Goal: Complete application form: Complete application form

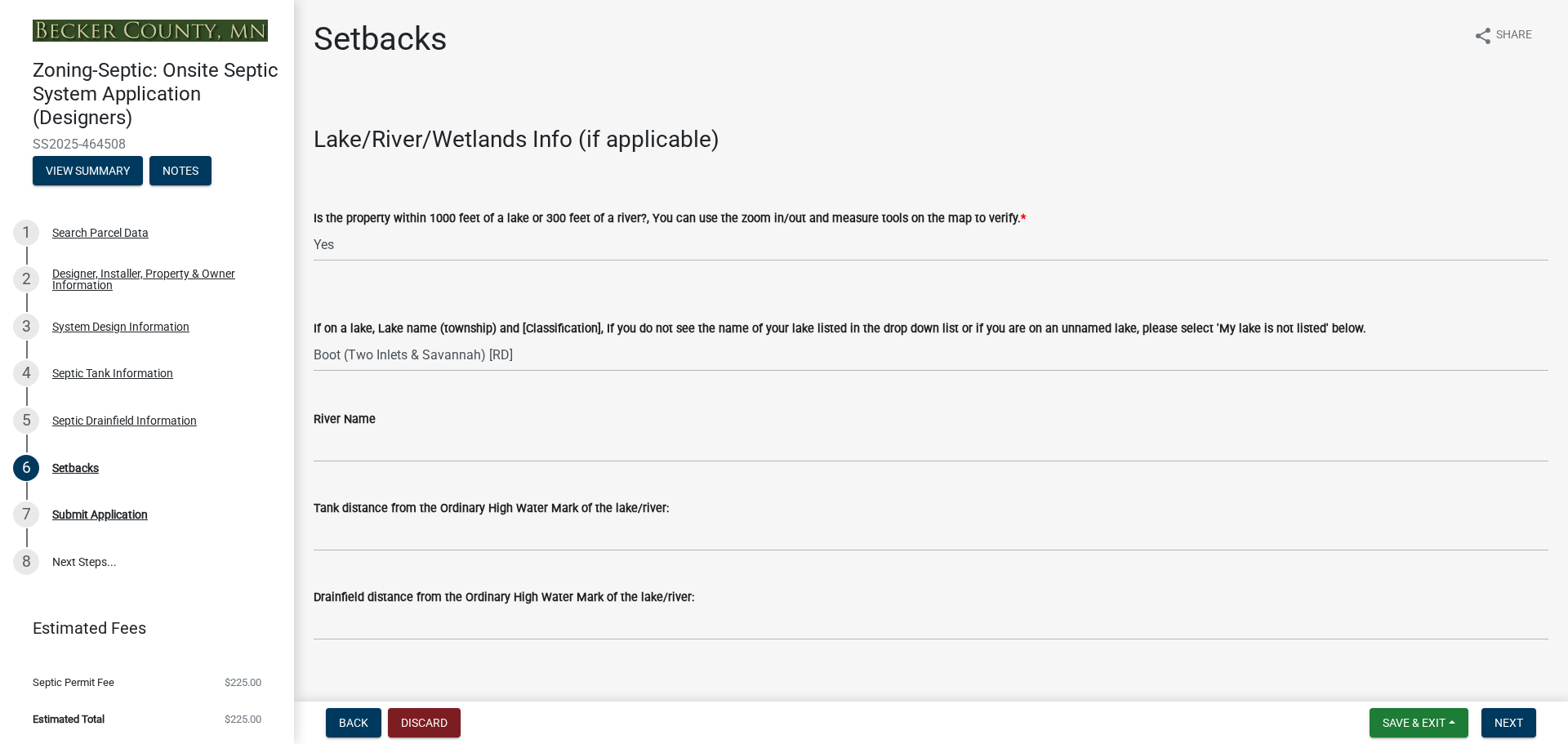
select select "c245ec0d-8d6f-4710-ab2b-b3aa70611708"
select select "f86942e1-b7a7-4c4e-b39b-4f0cfde84161"
select select "23044af5-43bb-4cf5-8aef-2716db2ce5fc"
select select "21af9b93-f494-48c6-91ae-235d36c6c939"
select select "a3ce498e-f8b1-44e2-889e-c4968ac74b5a"
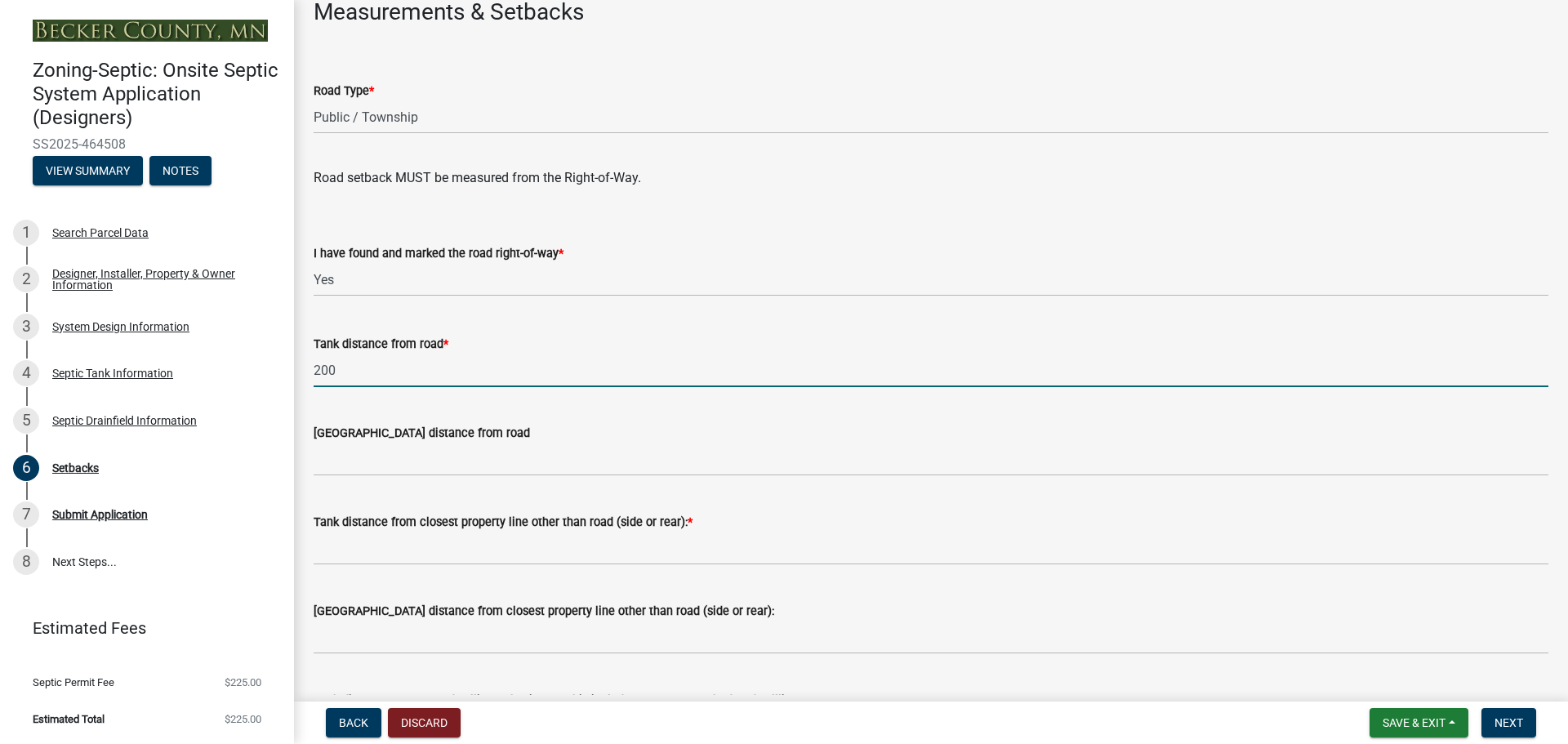
scroll to position [980, 0]
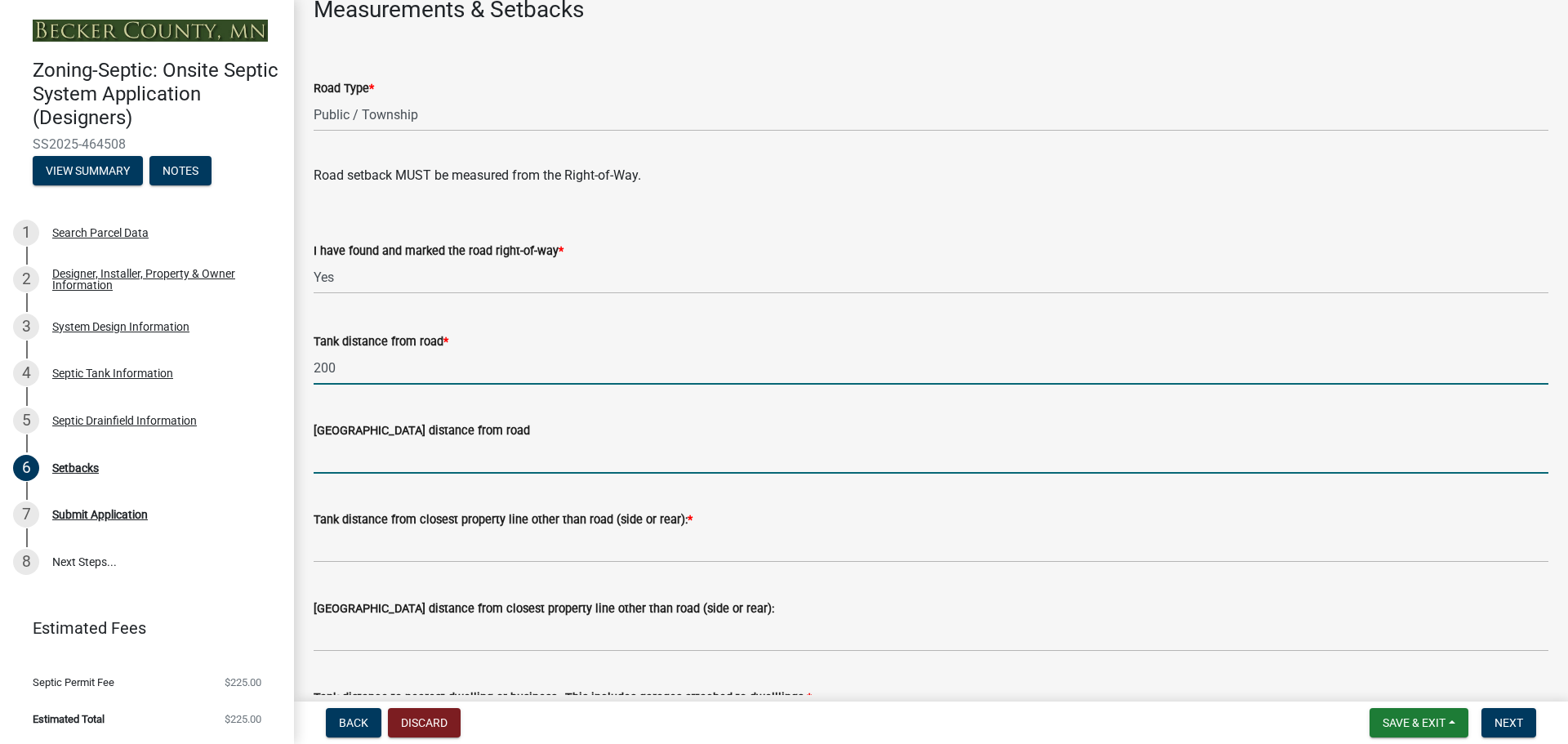
click at [356, 461] on input "Drainfield distance from road" at bounding box center [931, 456] width 1235 height 34
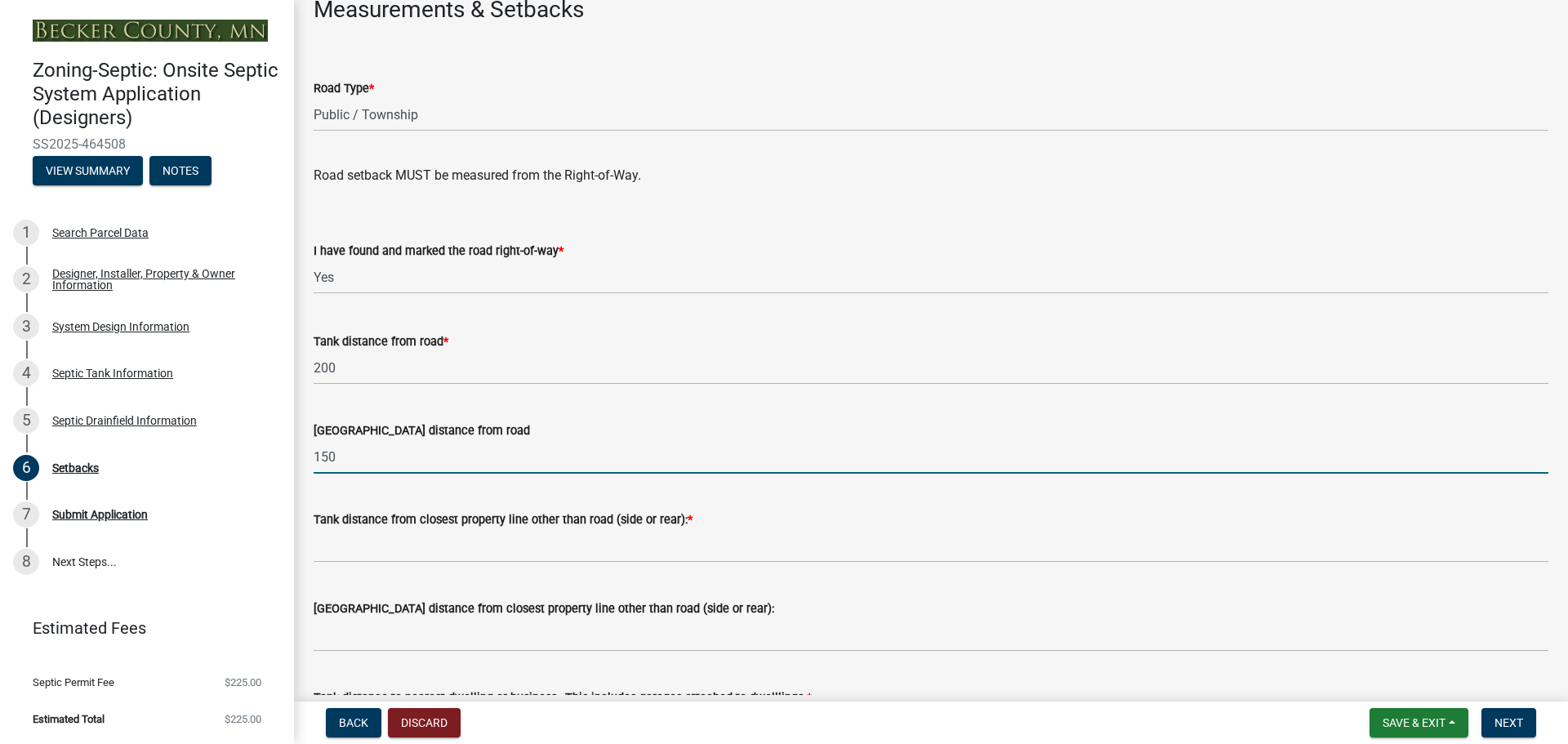
type input "150"
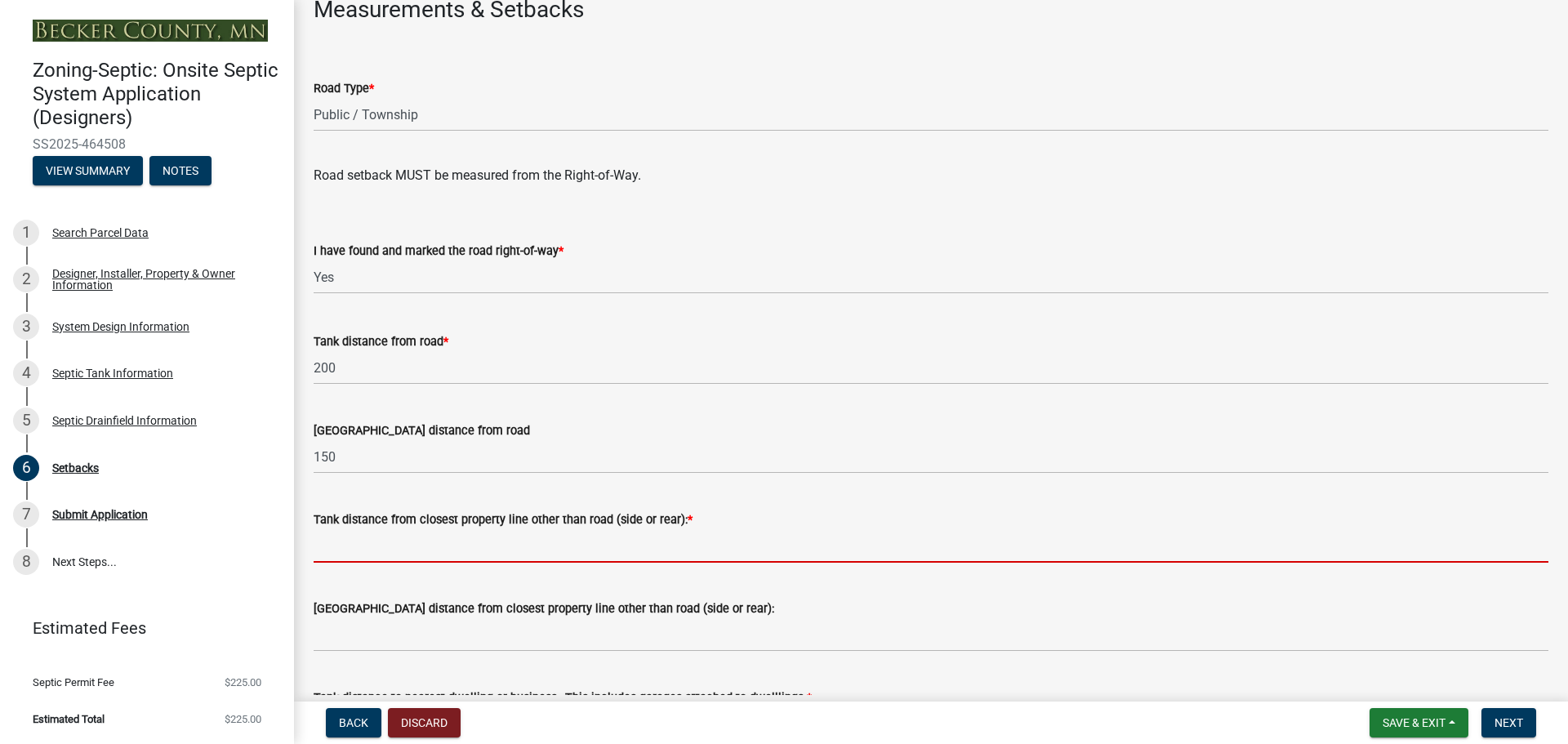
click at [360, 547] on input "Tank distance from closest property line other than road (side or rear): *" at bounding box center [931, 546] width 1235 height 34
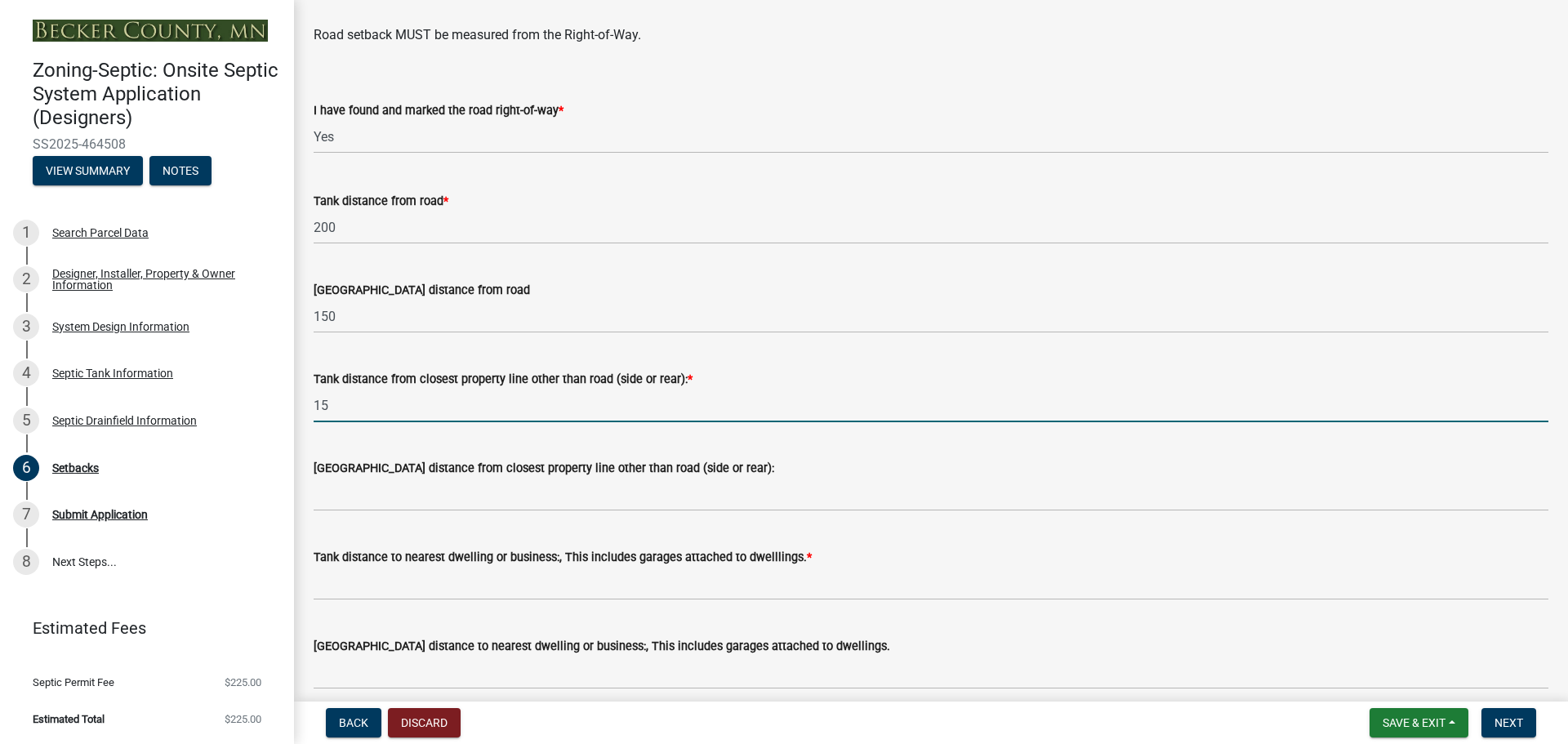
scroll to position [1144, 0]
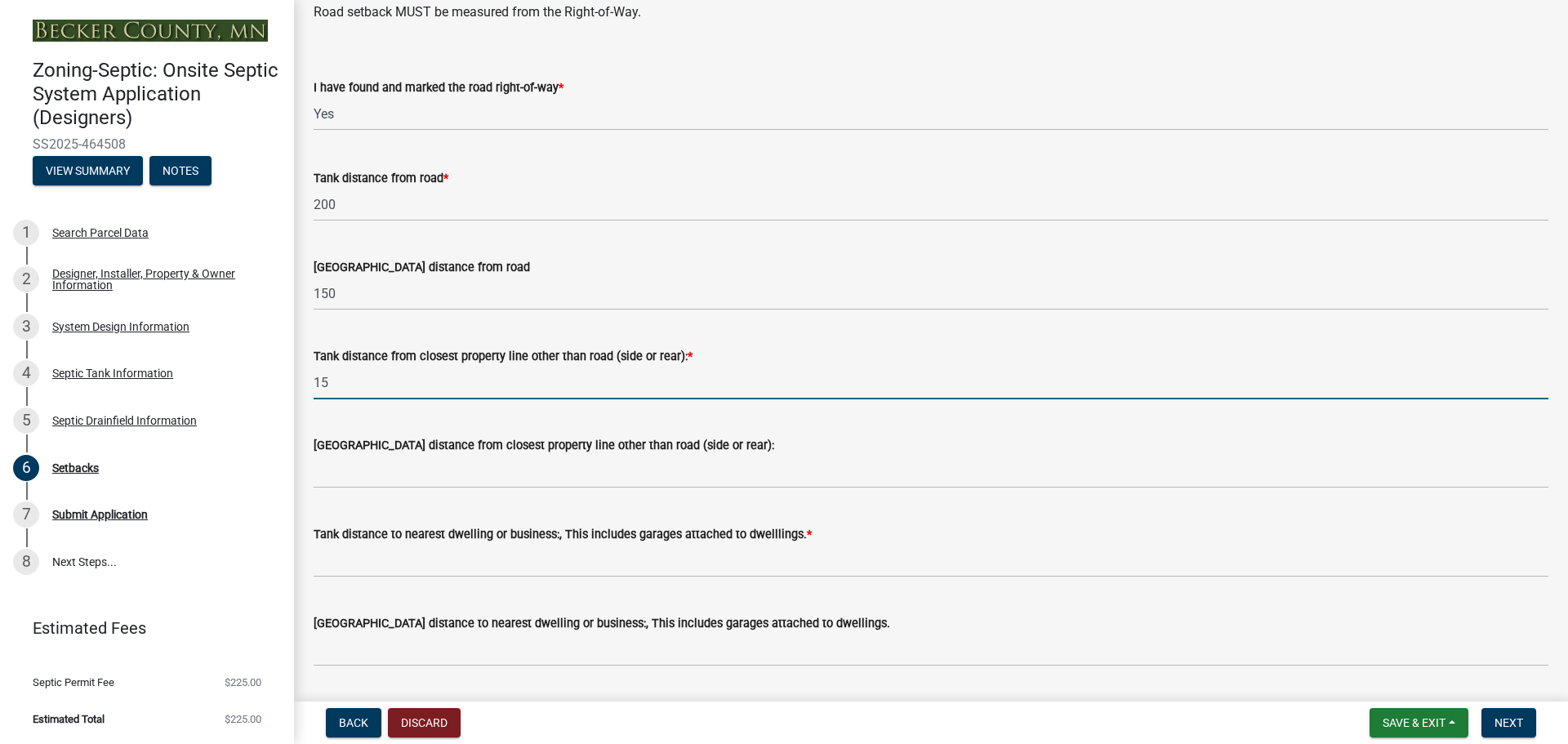
type input "15"
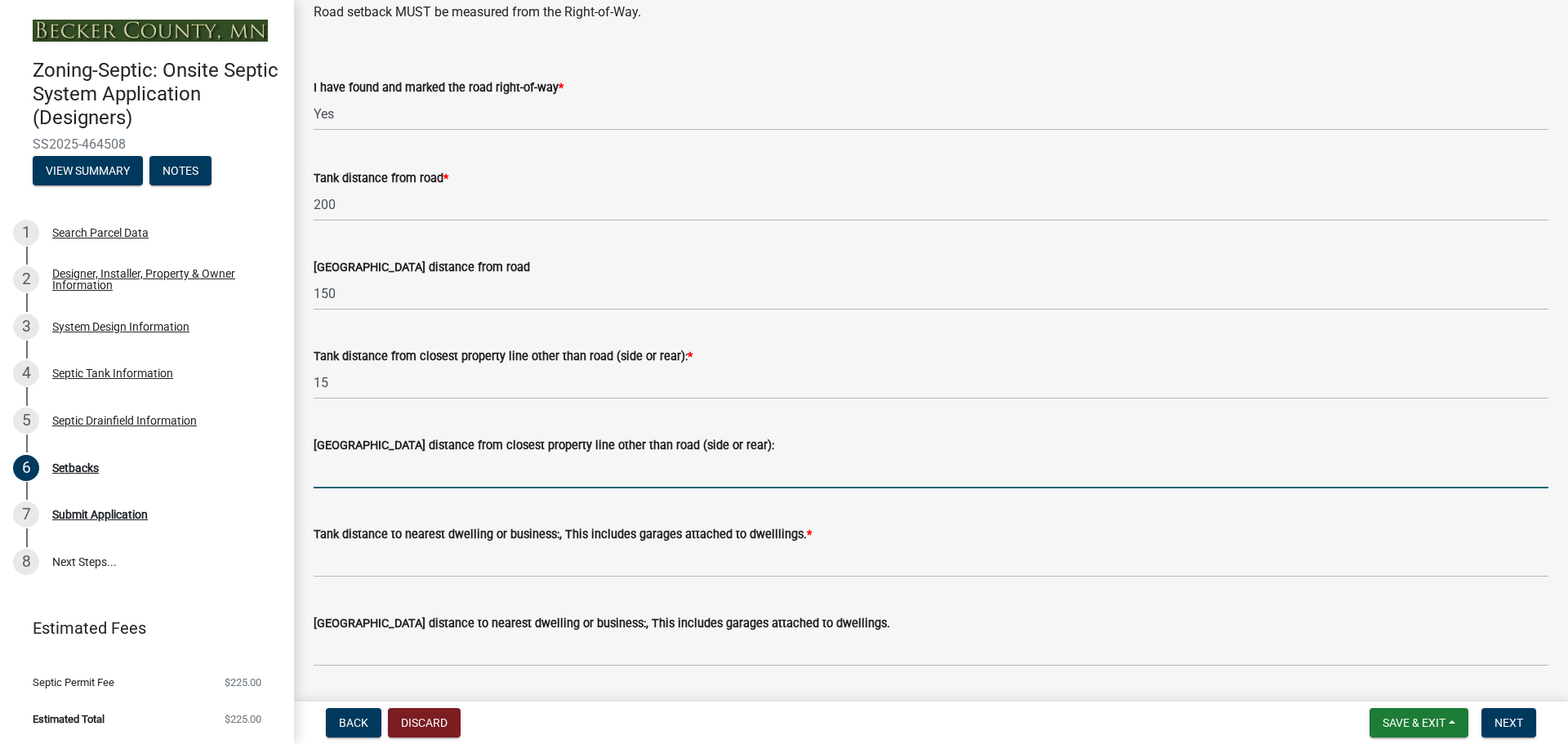
click at [336, 473] on input "Drainfield distance from closest property line other than road (side or rear):" at bounding box center [931, 471] width 1235 height 34
type input "15"
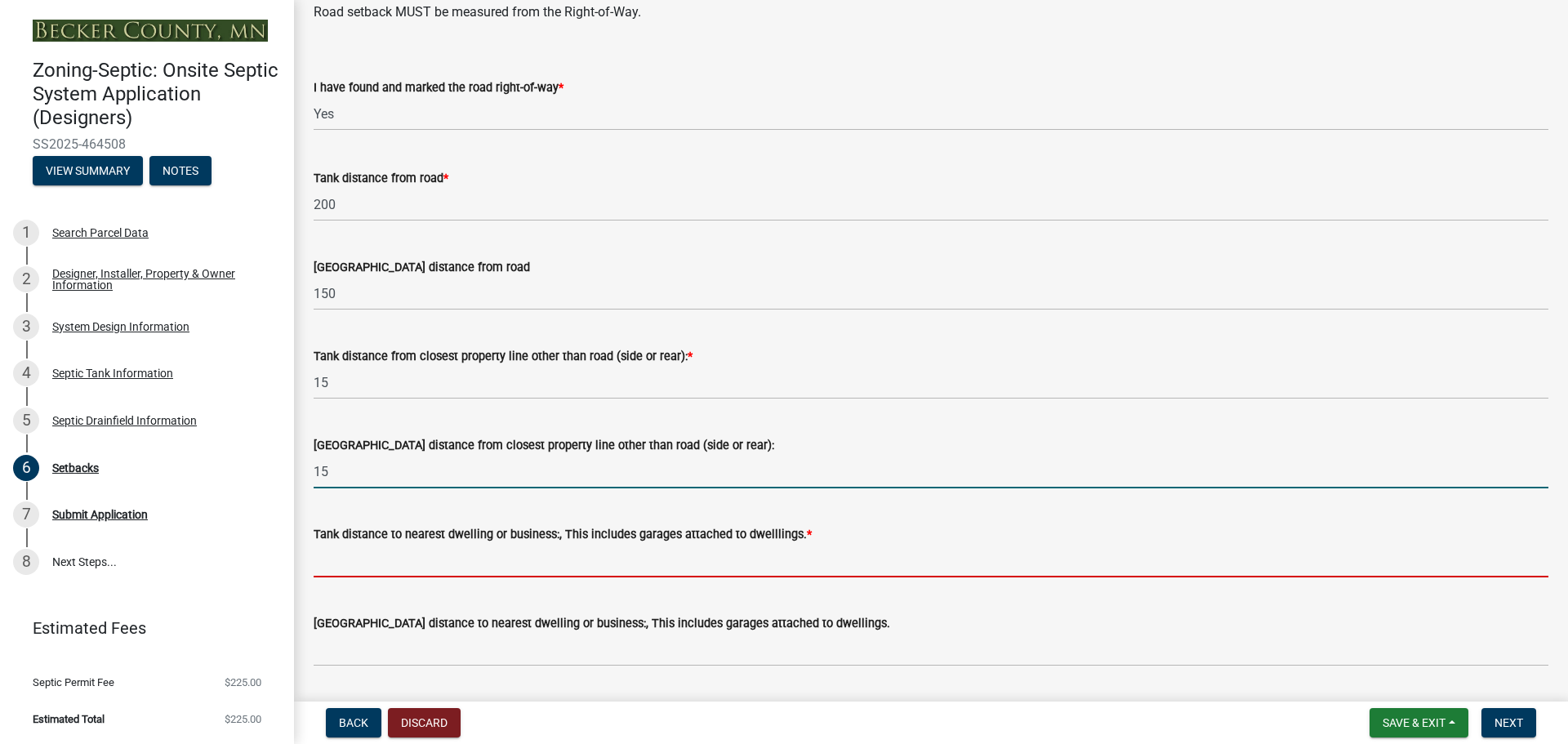
click at [394, 561] on input "Tank distance to nearest dwelling or business:, This includes garages attached …" at bounding box center [931, 561] width 1235 height 34
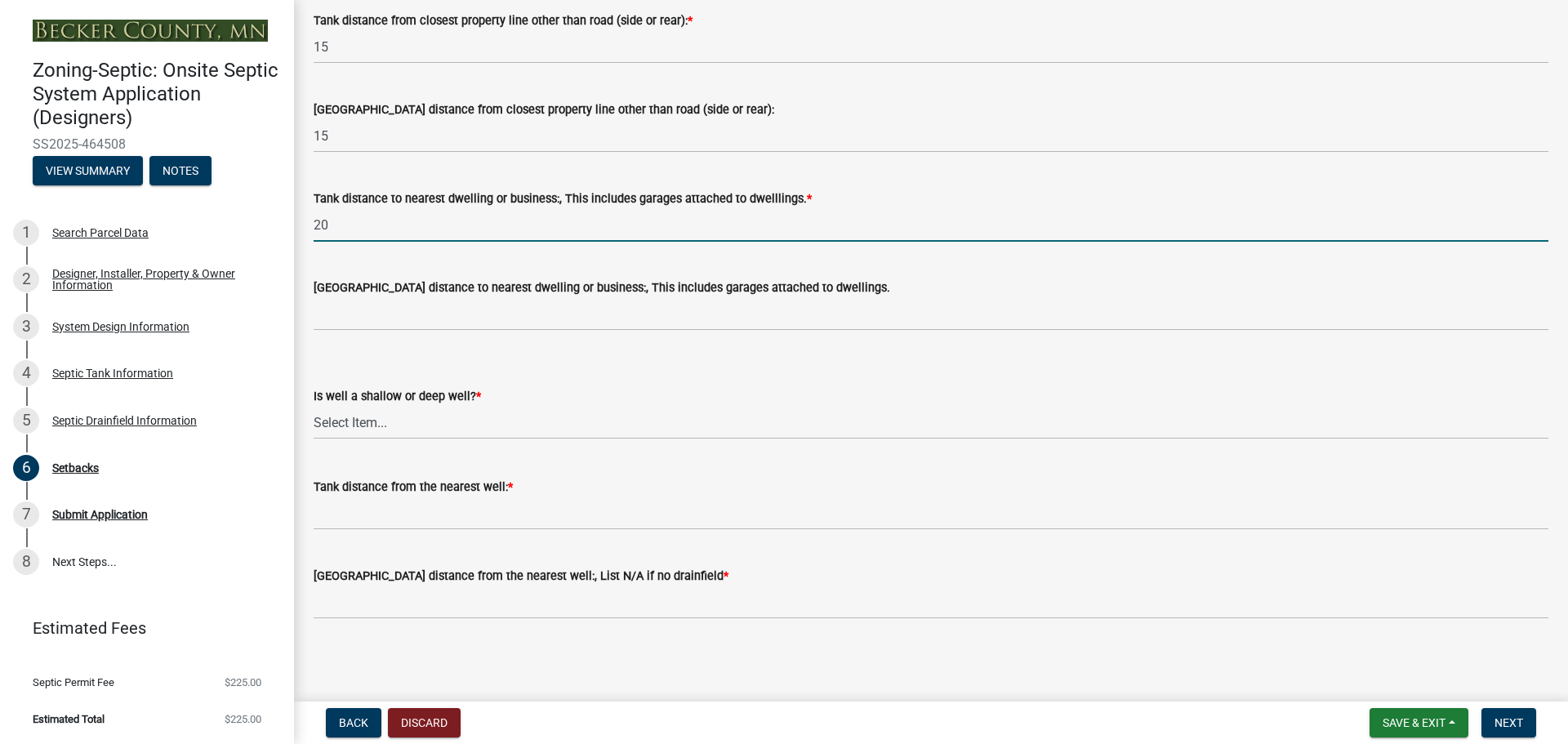
scroll to position [1480, 0]
type input "20"
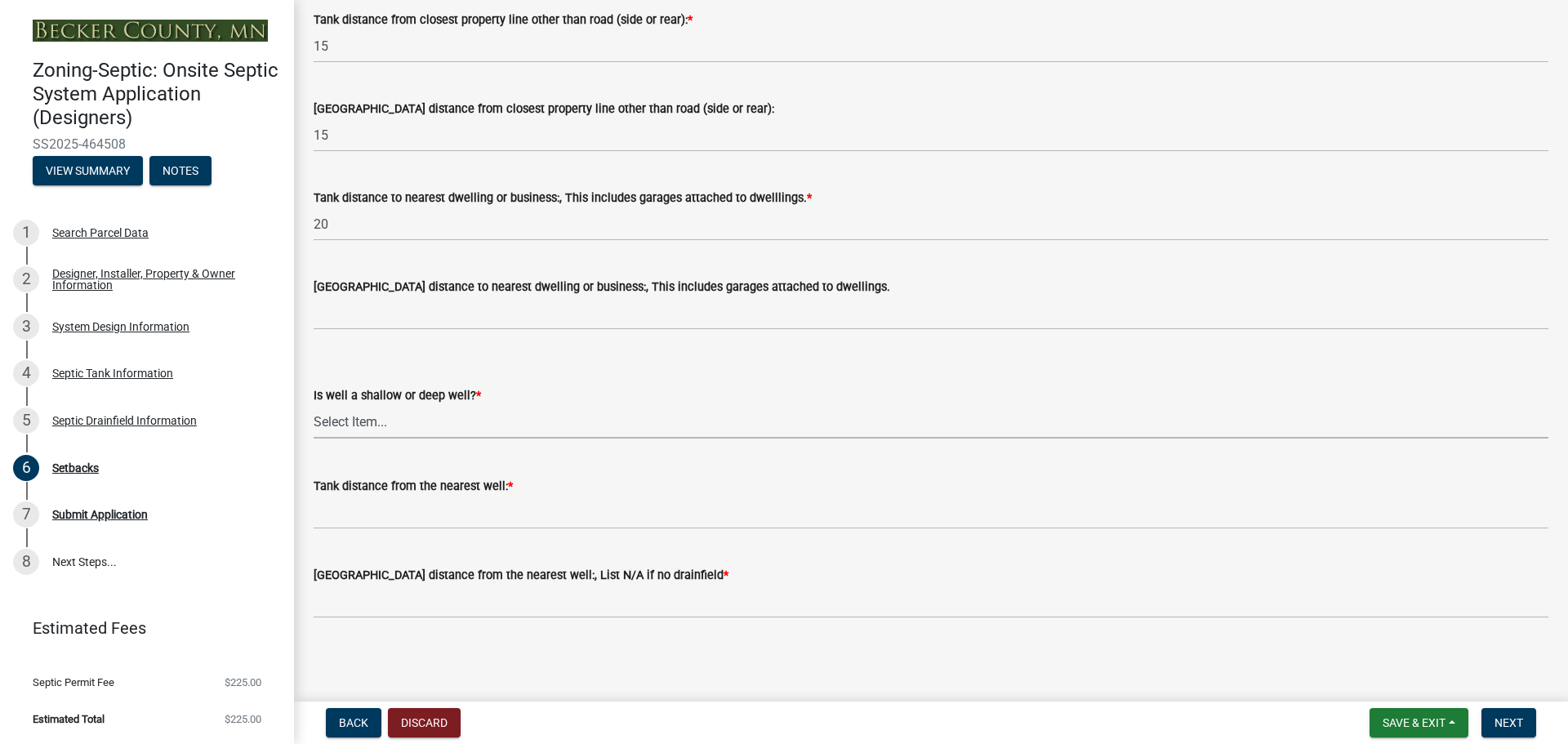
click at [386, 420] on select "Select Item... Deep Well Shallow Well No Well - Connected or to be connected to…" at bounding box center [931, 421] width 1235 height 34
click at [535, 364] on div "Is well a shallow or deep well? * Select Item... Deep Well Shallow Well No Well…" at bounding box center [931, 390] width 1235 height 96
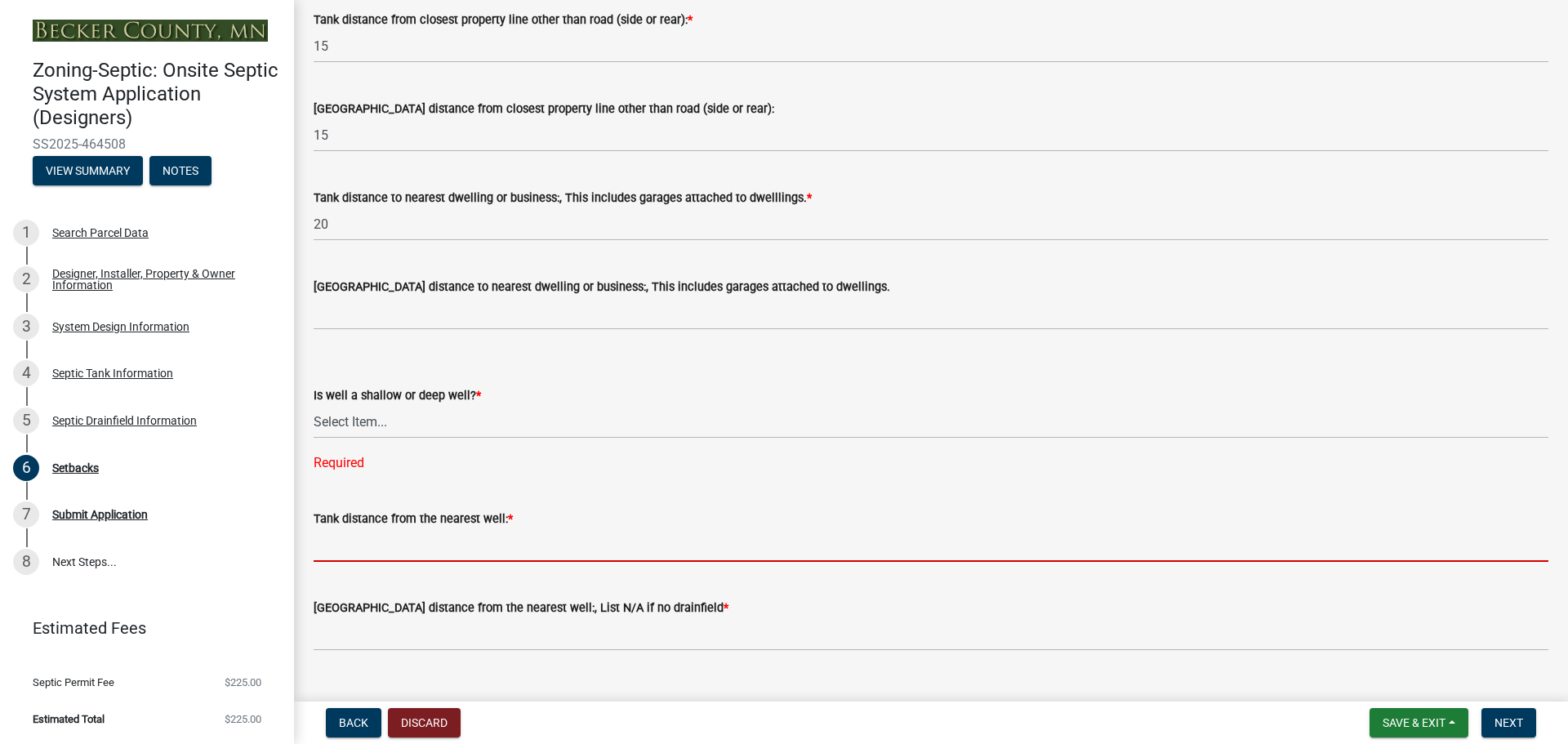
click at [338, 544] on input "Tank distance from the nearest well: *" at bounding box center [931, 545] width 1235 height 34
type input "50+"
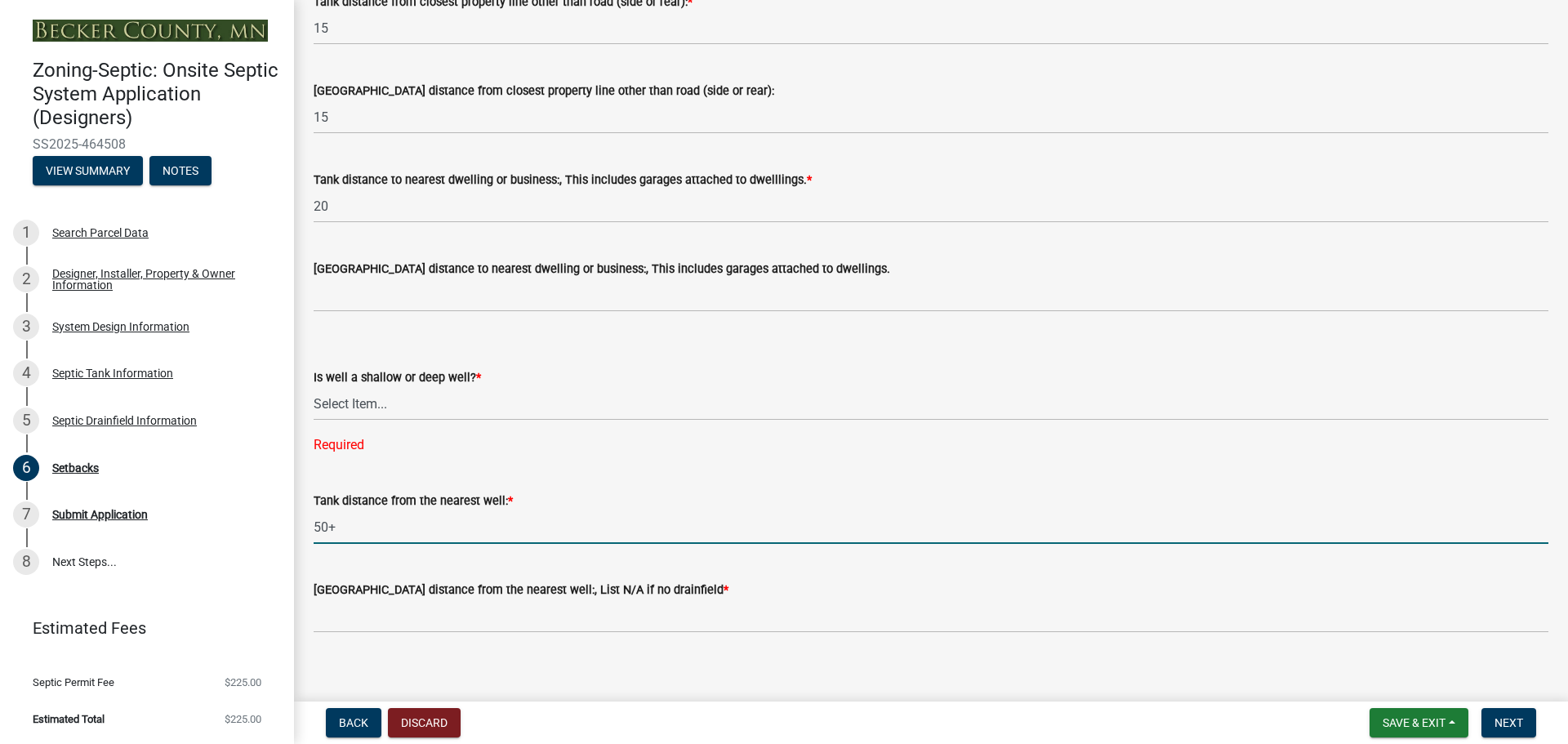
scroll to position [1512, 0]
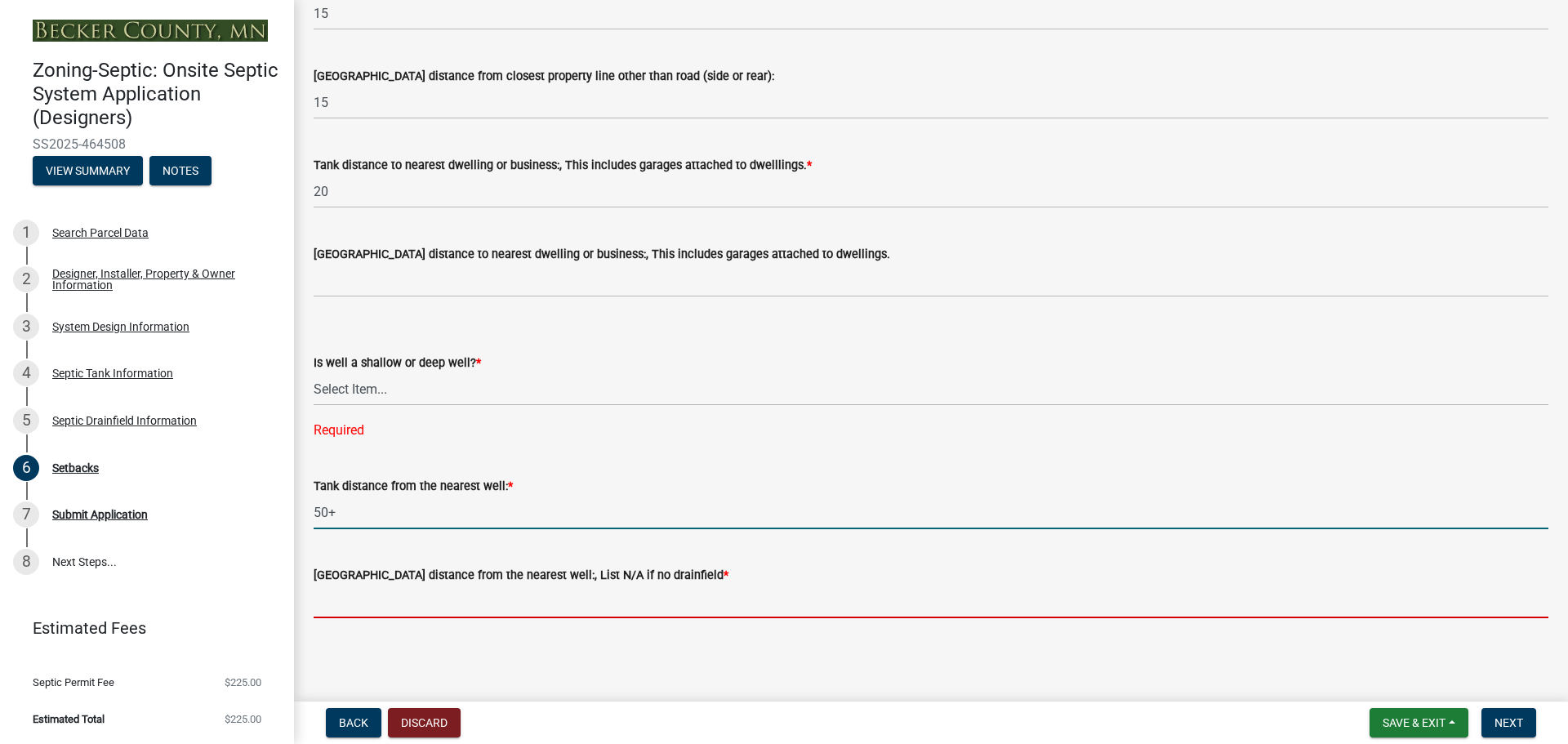
click at [349, 601] on input "Drainfield distance from the nearest well:, List N/A if no drainfield *" at bounding box center [931, 601] width 1235 height 34
click at [698, 515] on input "50+" at bounding box center [931, 512] width 1235 height 34
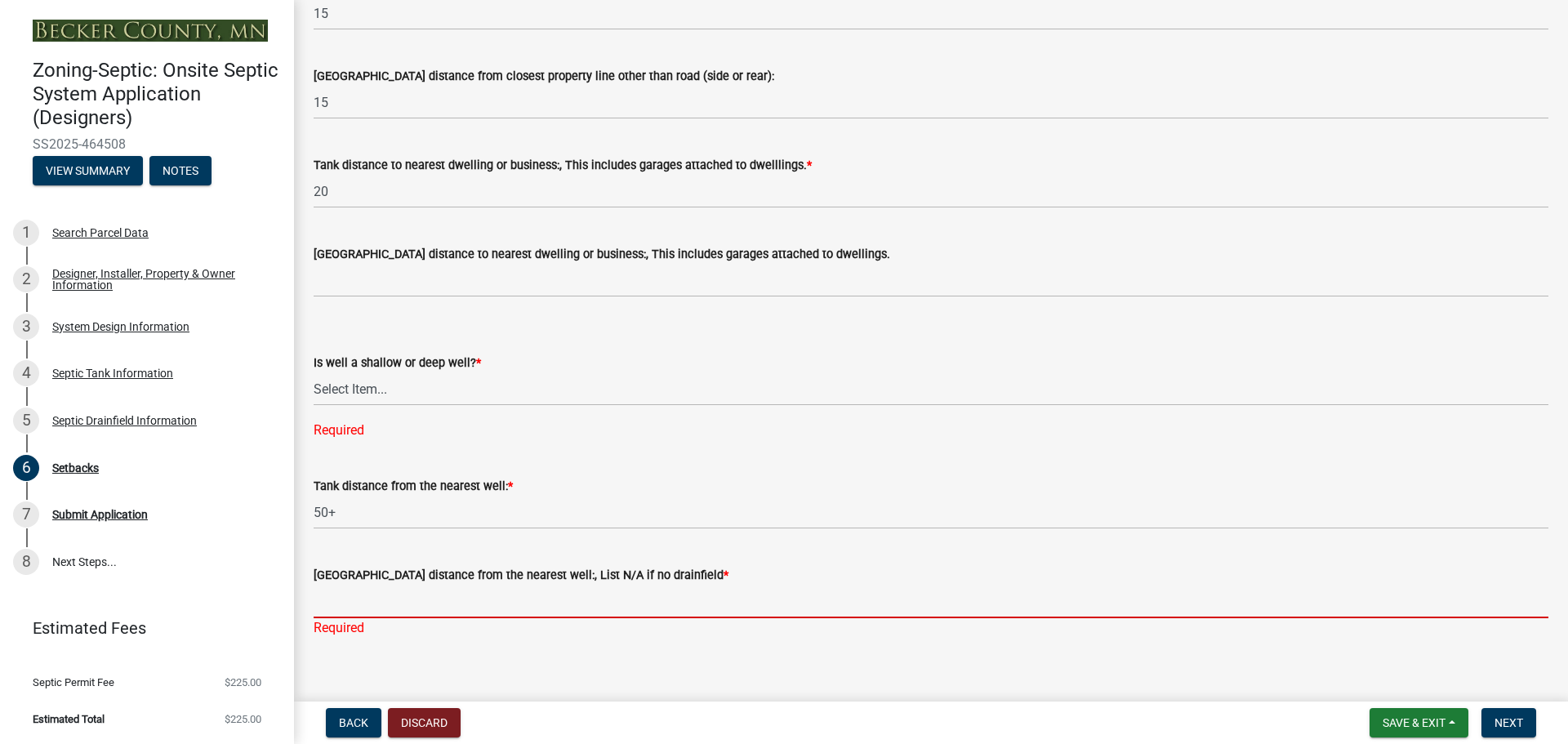
click at [344, 598] on input "Drainfield distance from the nearest well:, List N/A if no drainfield *" at bounding box center [931, 601] width 1235 height 34
type input "50+"
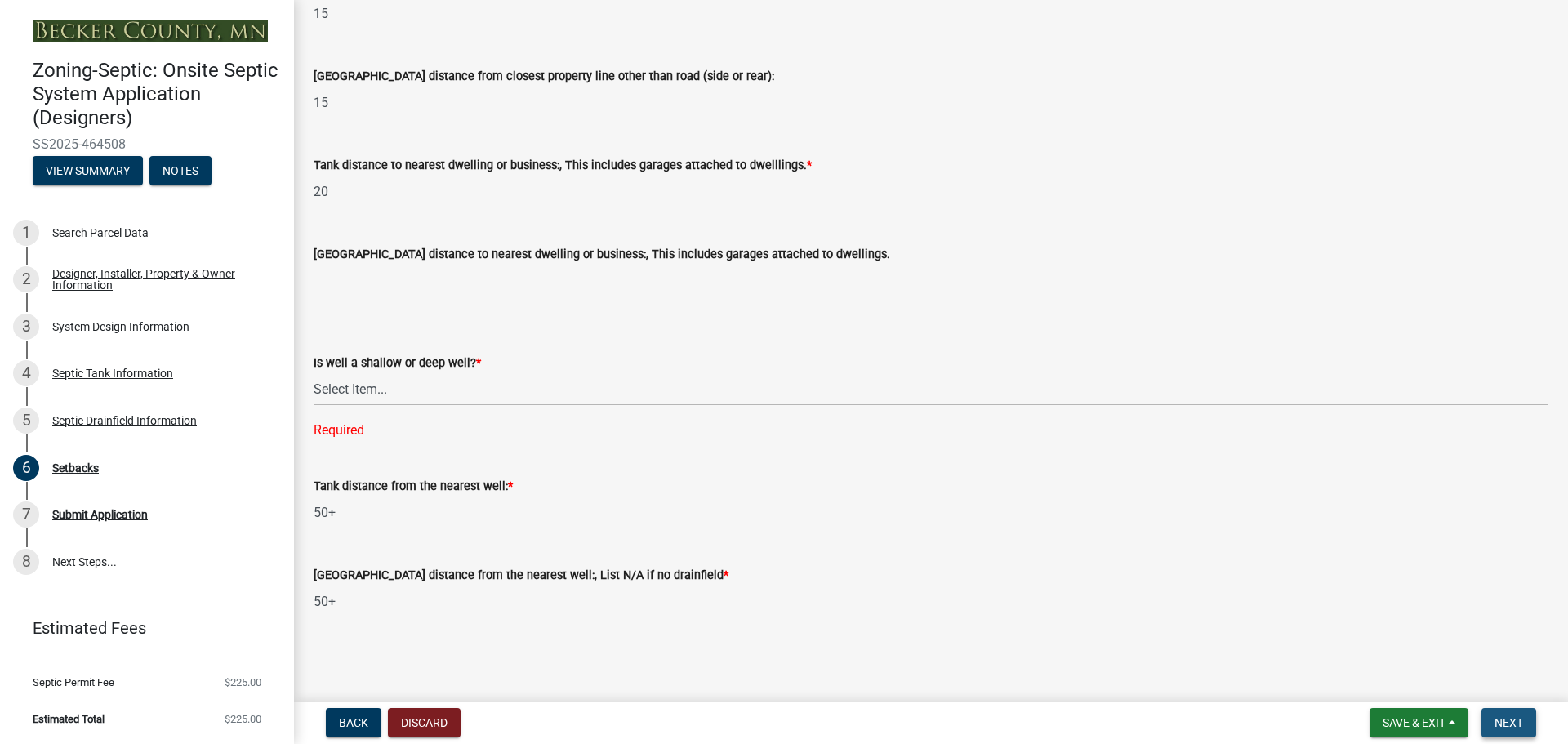
click at [1517, 725] on span "Next" at bounding box center [1509, 722] width 28 height 13
click at [1499, 718] on span "Next" at bounding box center [1509, 722] width 28 height 13
click at [1504, 722] on span "Next" at bounding box center [1509, 722] width 28 height 13
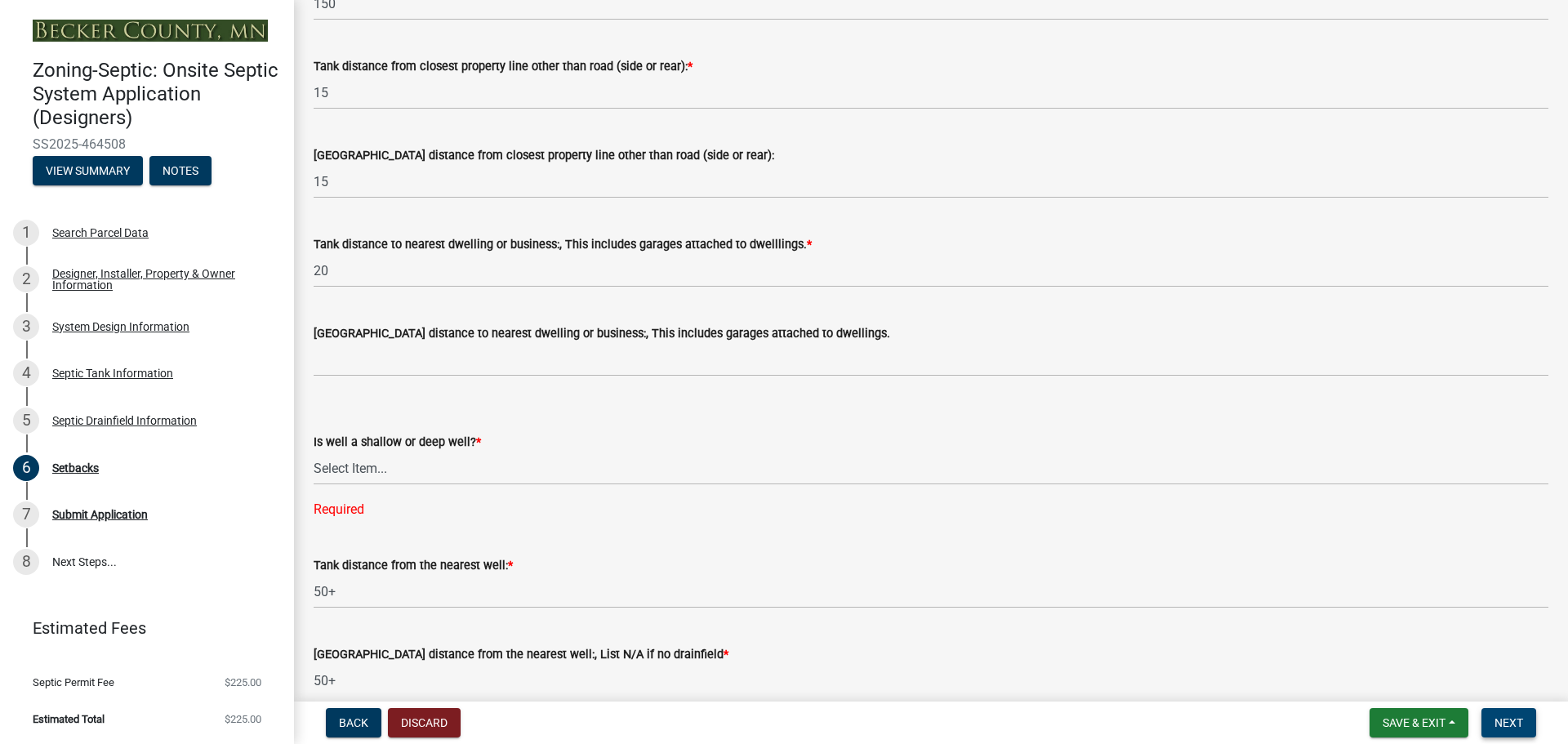
scroll to position [1470, 0]
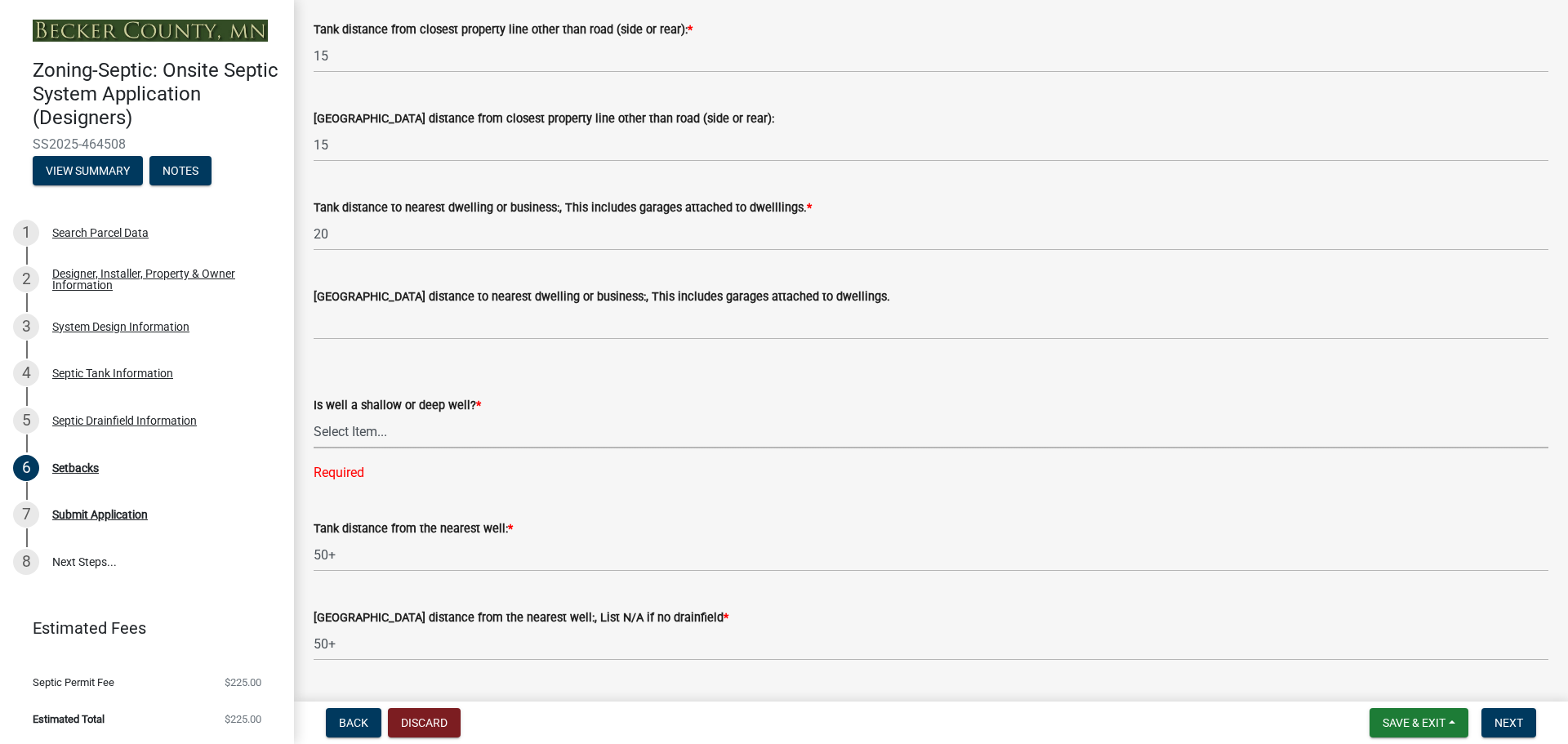
click at [365, 432] on select "Select Item... Deep Well Shallow Well No Well - Connected or to be connected to…" at bounding box center [931, 431] width 1235 height 34
click at [313, 415] on select "Select Item... Deep Well Shallow Well No Well - Connected or to be connected to…" at bounding box center [931, 431] width 1235 height 34
select select "049523f5-25f3-43b3-9d04-28a56ac98106"
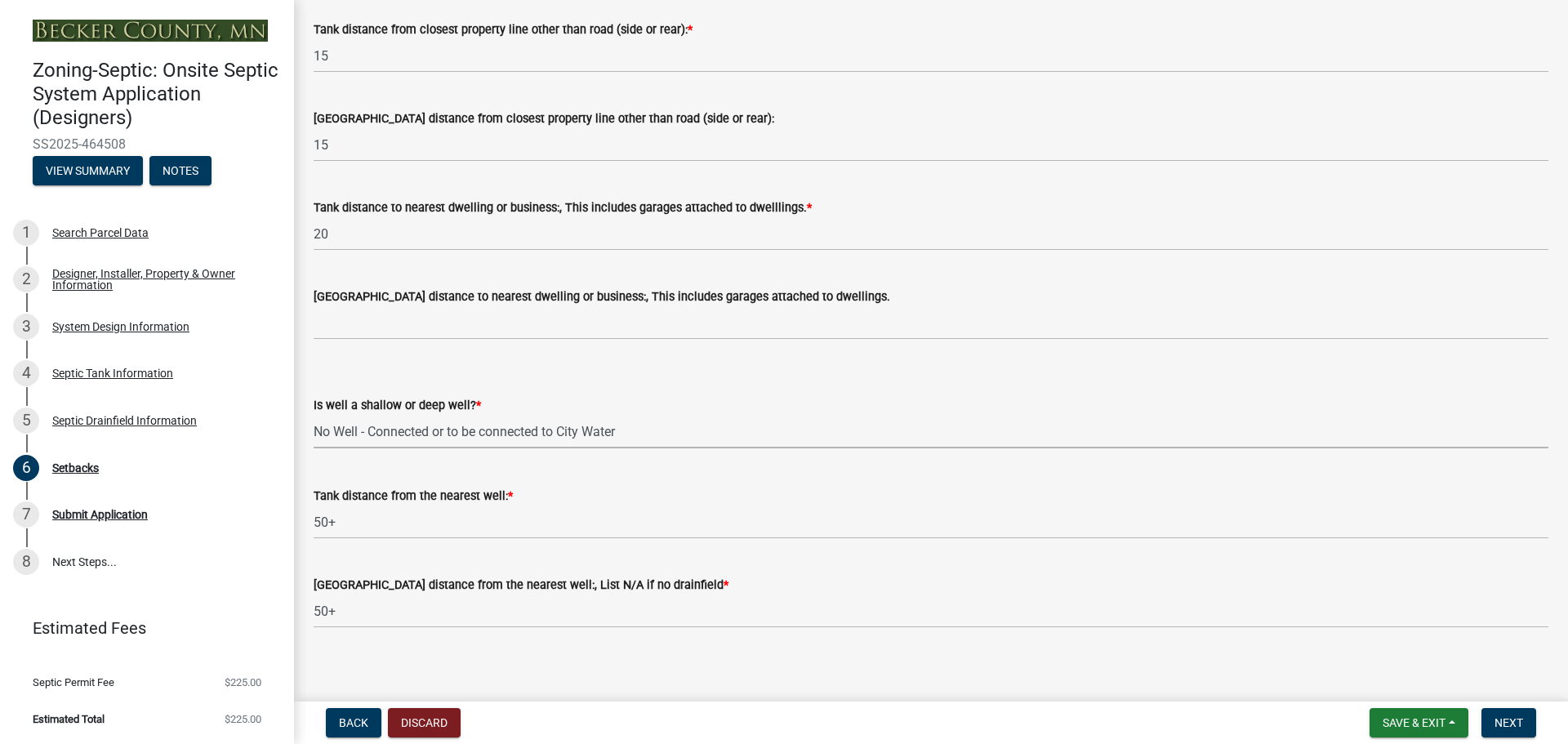
scroll to position [1480, 0]
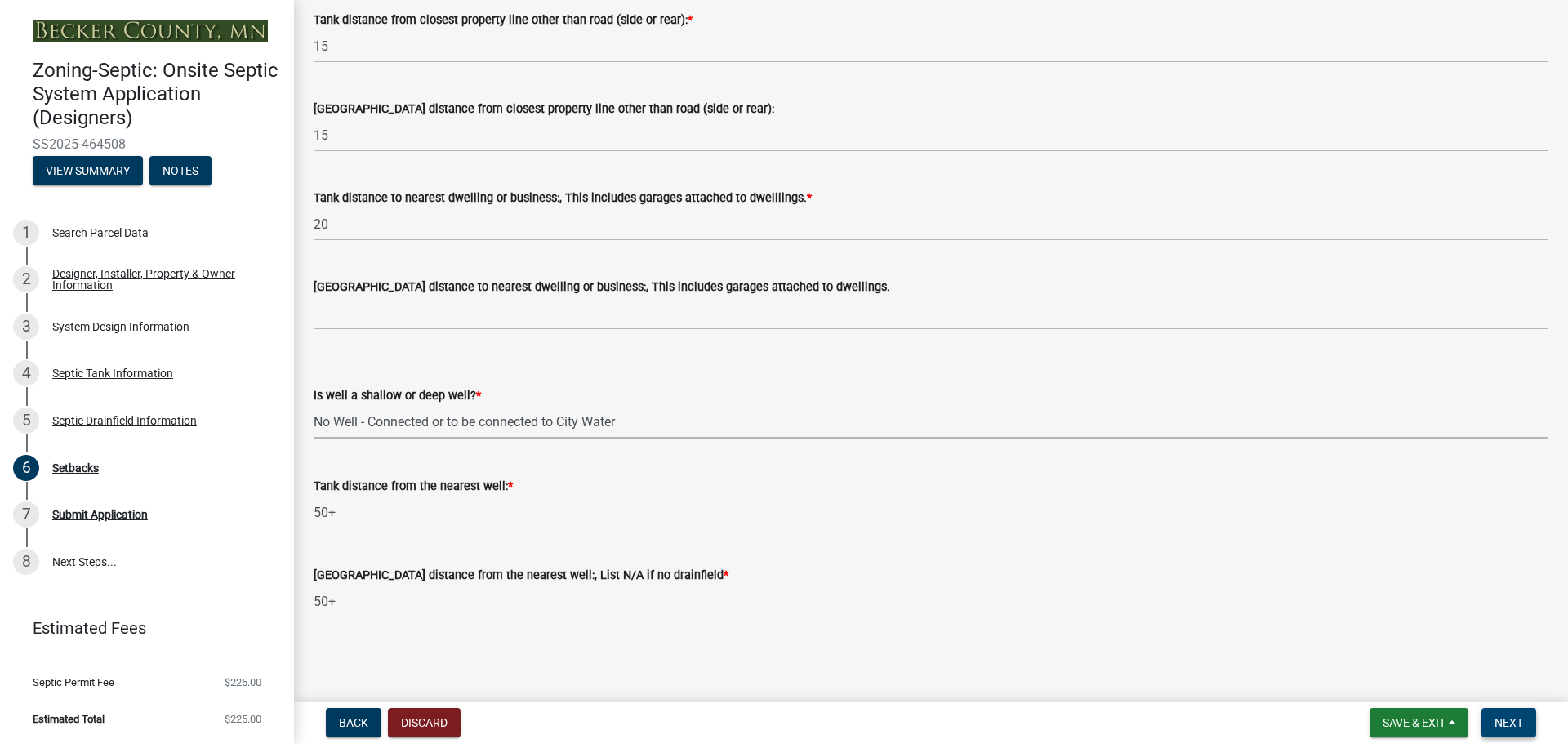
click at [1511, 717] on span "Next" at bounding box center [1509, 722] width 28 height 13
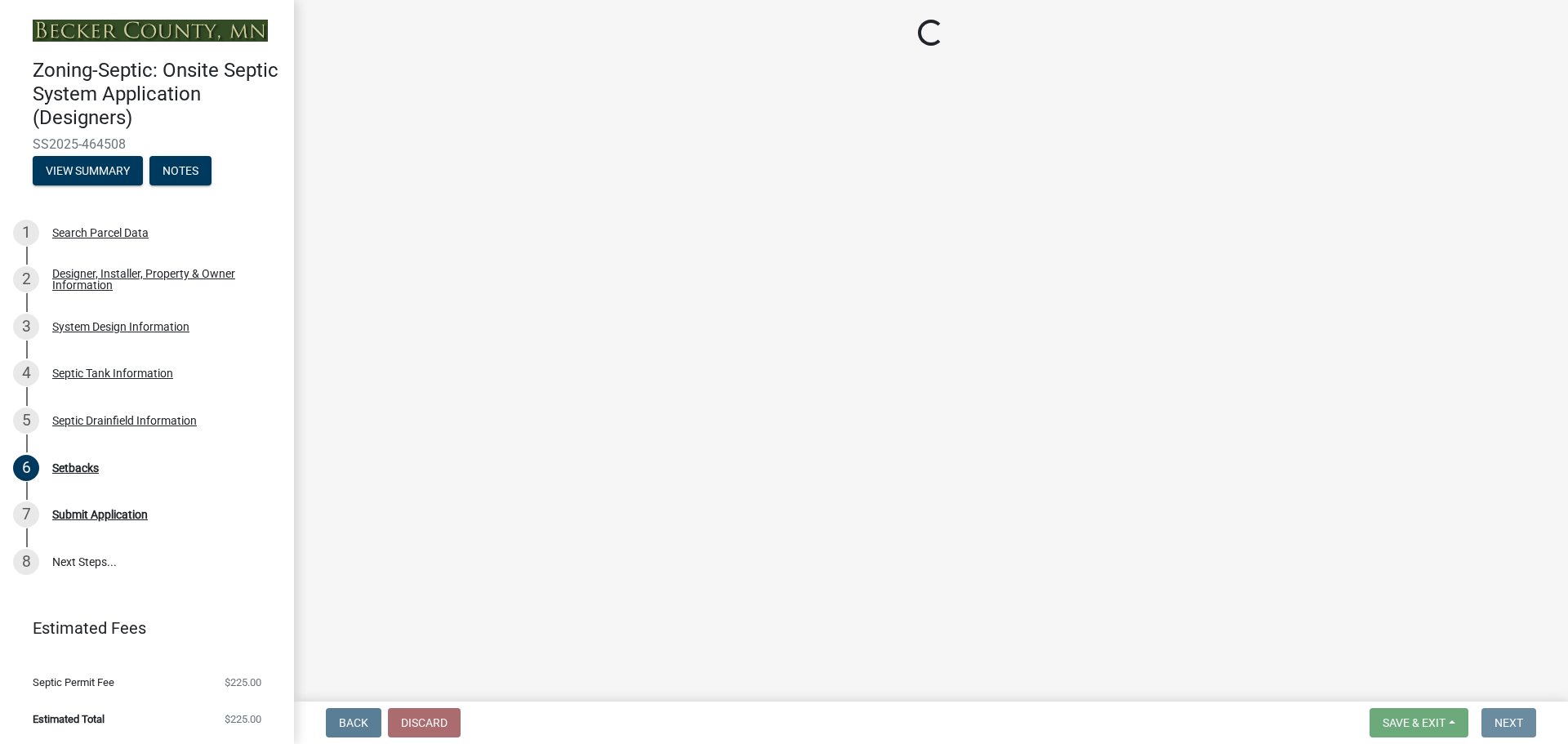
scroll to position [0, 0]
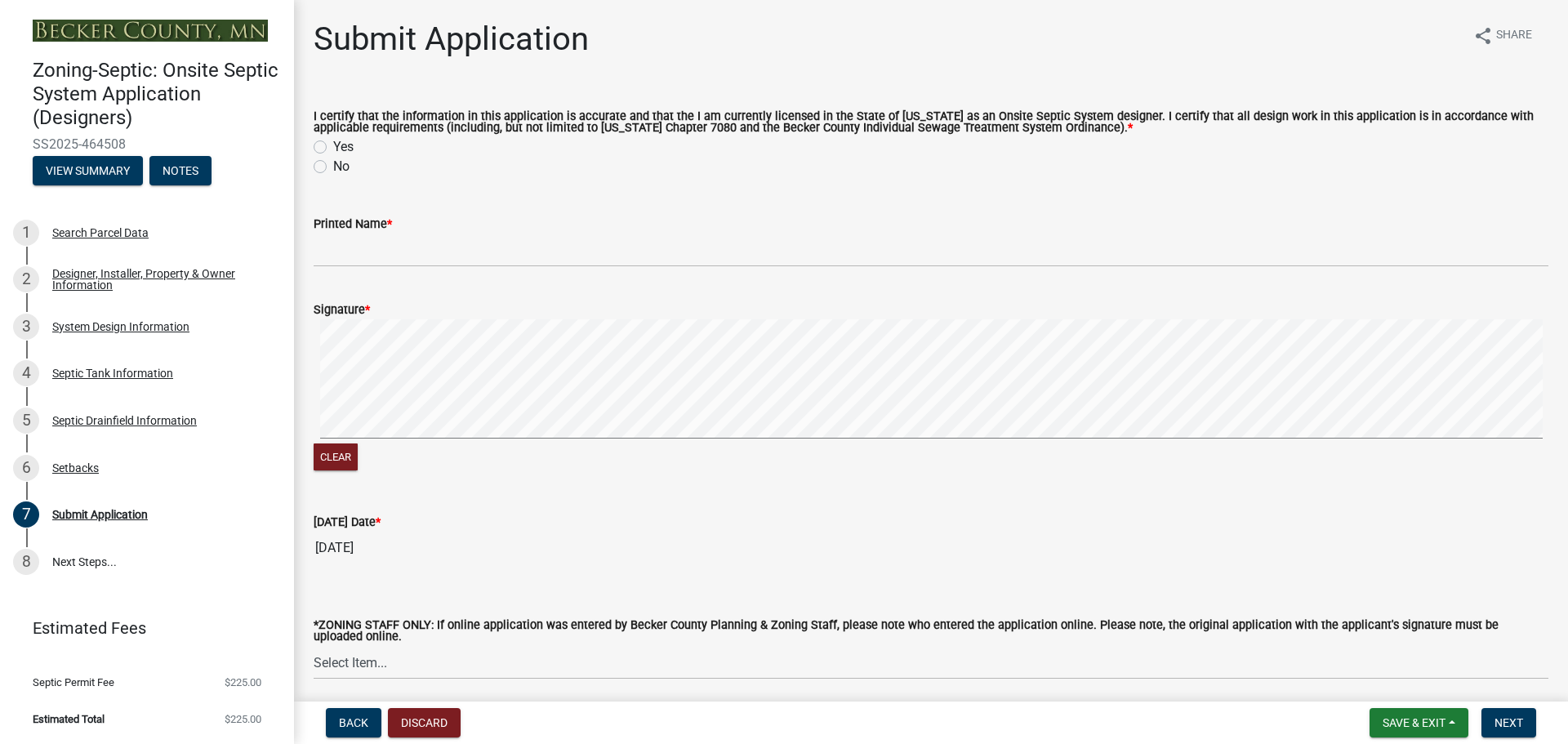
click at [333, 146] on label "Yes" at bounding box center [344, 146] width 21 height 20
click at [333, 146] on input "Yes" at bounding box center [338, 142] width 10 height 10
radio input "true"
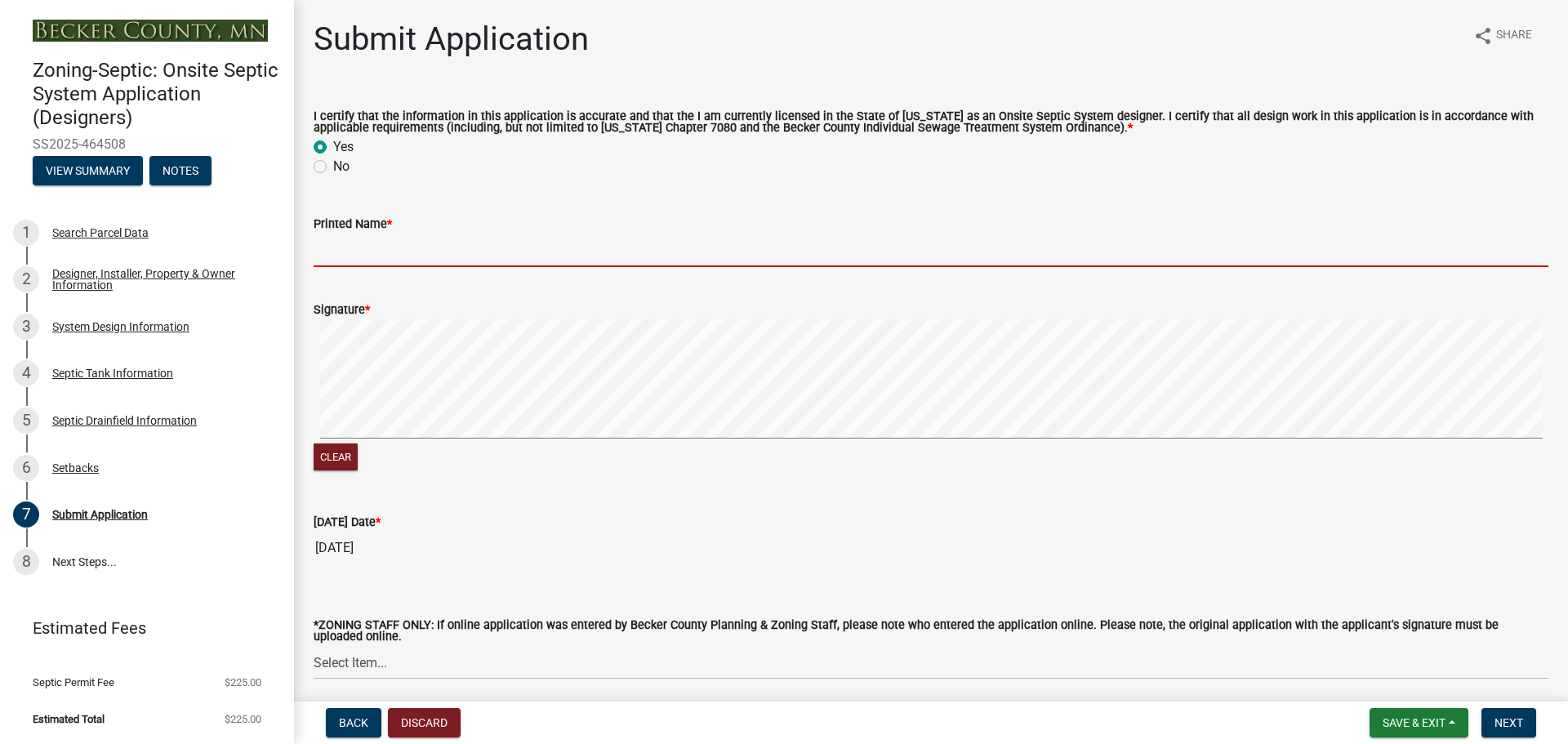
click at [352, 239] on input "Printed Name *" at bounding box center [931, 250] width 1235 height 34
type input "Leonard Thelen Jr"
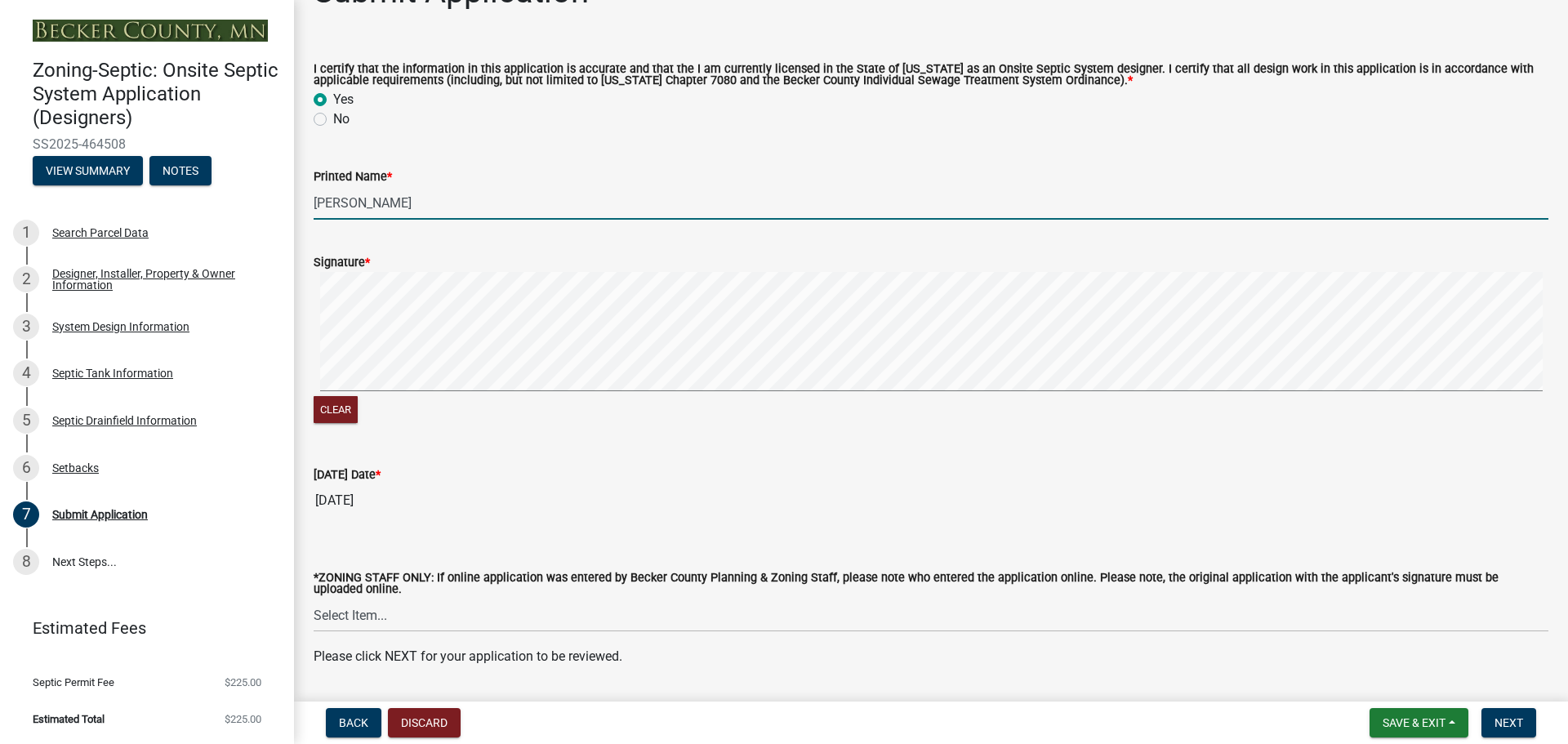
scroll to position [97, 0]
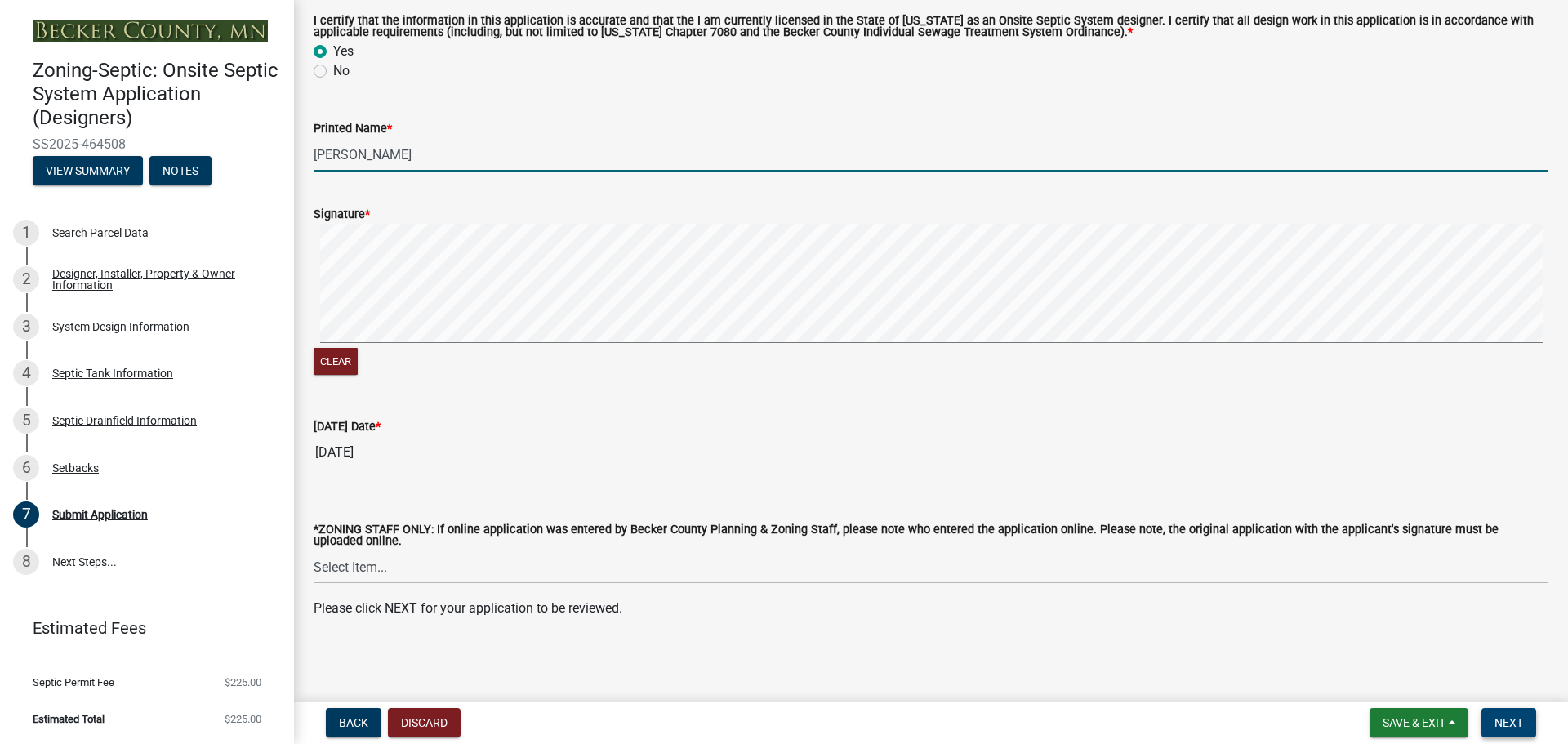
click at [1516, 717] on span "Next" at bounding box center [1509, 722] width 28 height 13
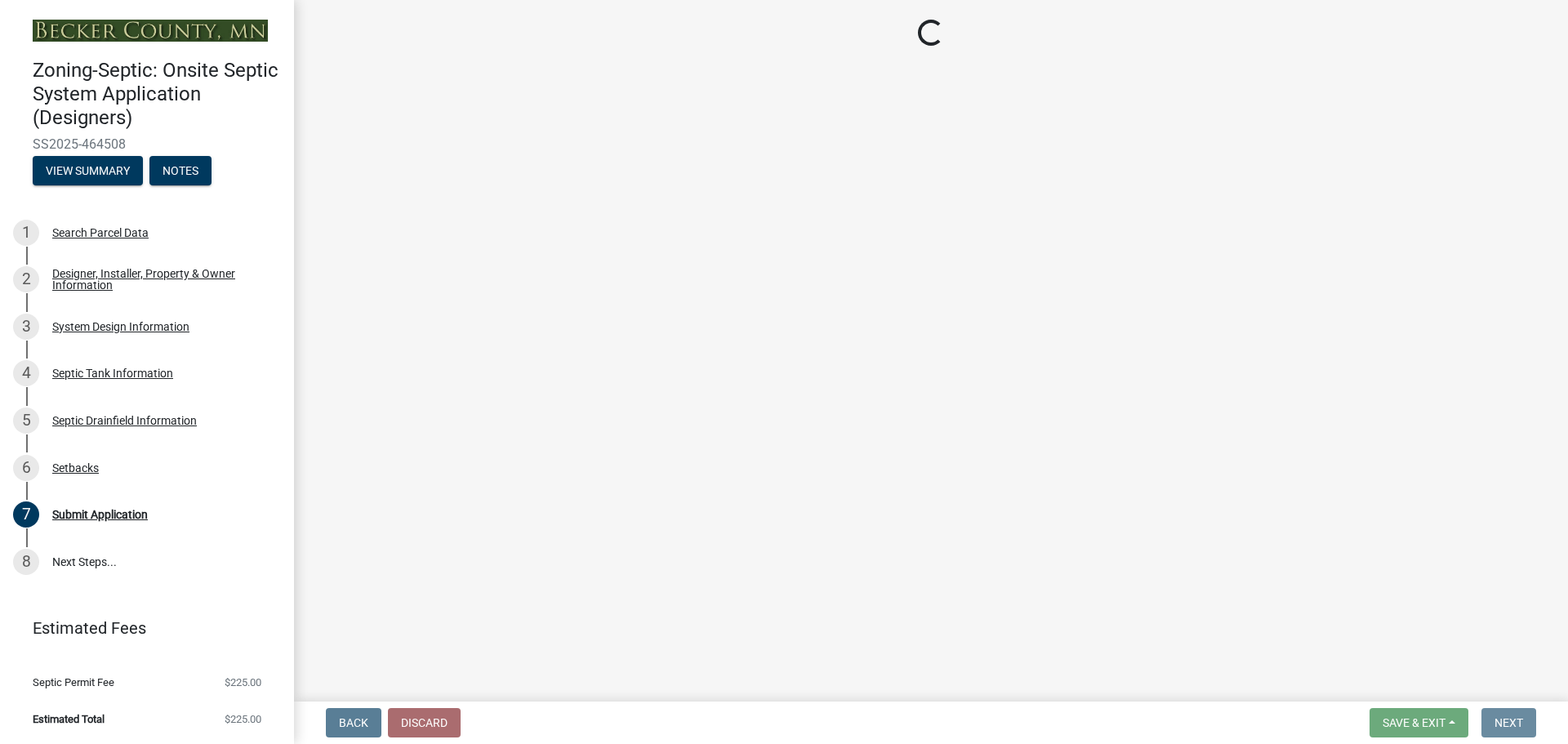
scroll to position [0, 0]
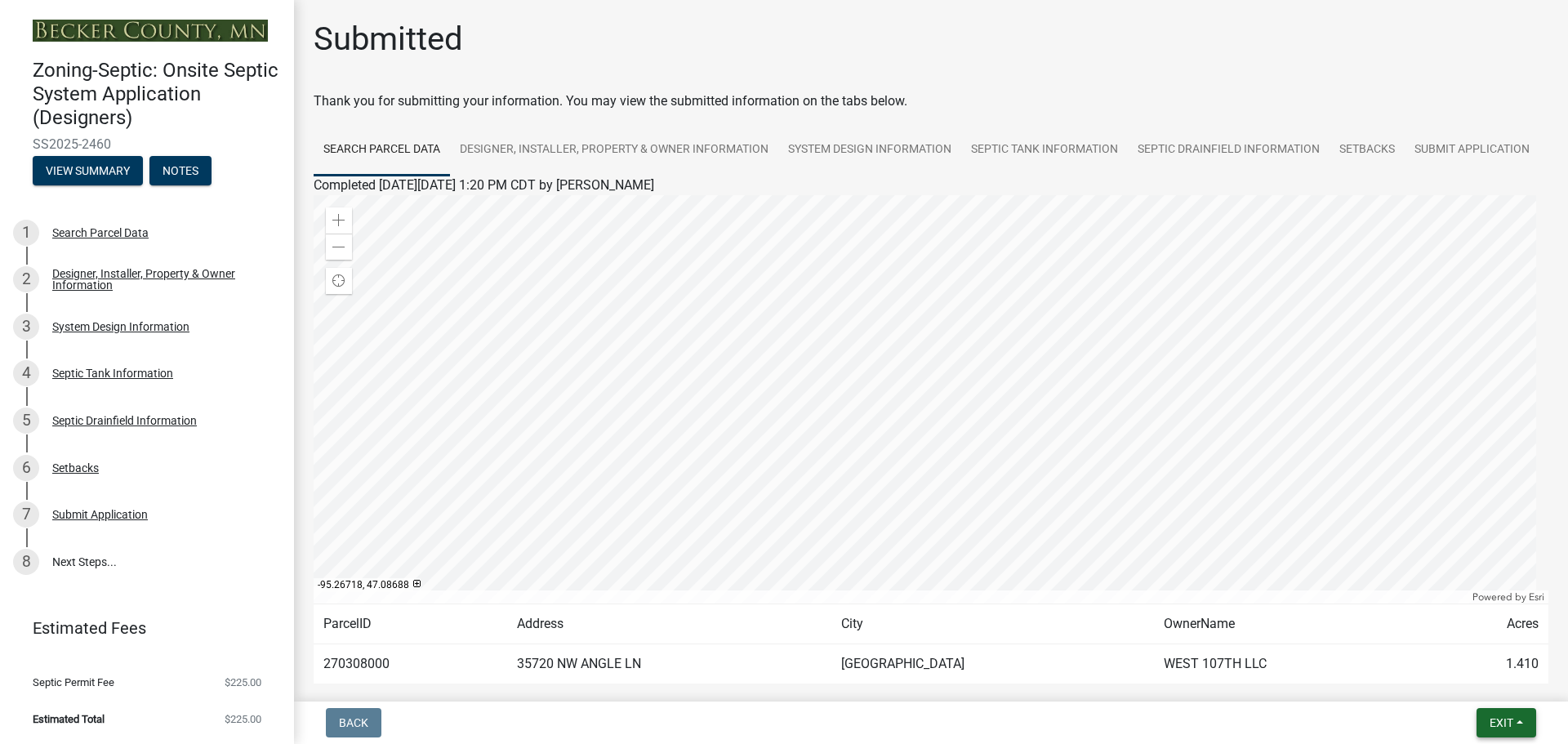
click at [1513, 726] on span "Exit" at bounding box center [1502, 722] width 24 height 13
click at [1491, 689] on button "Save & Exit" at bounding box center [1471, 680] width 131 height 40
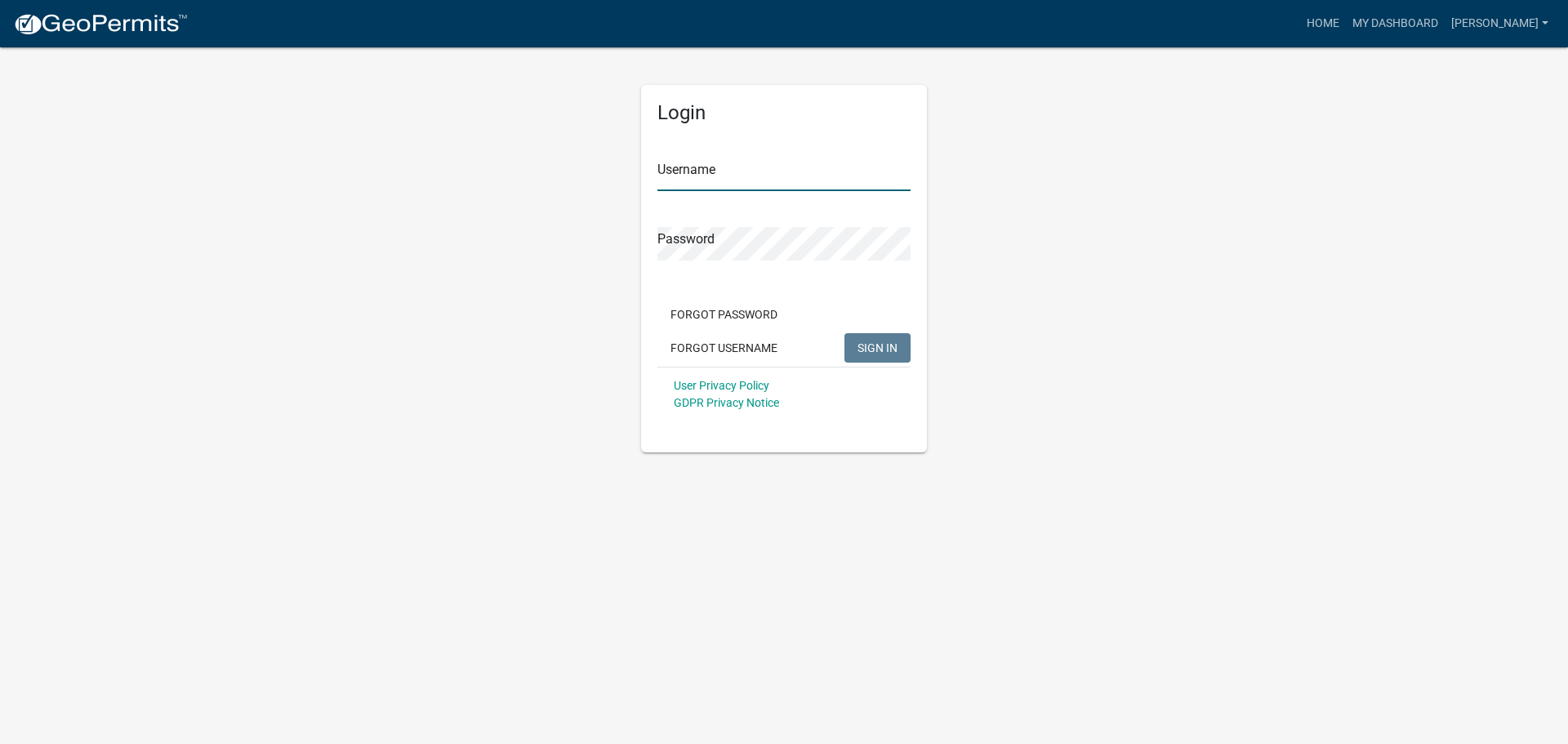
type input "Lenny"
click at [874, 351] on span "SIGN IN" at bounding box center [877, 346] width 40 height 13
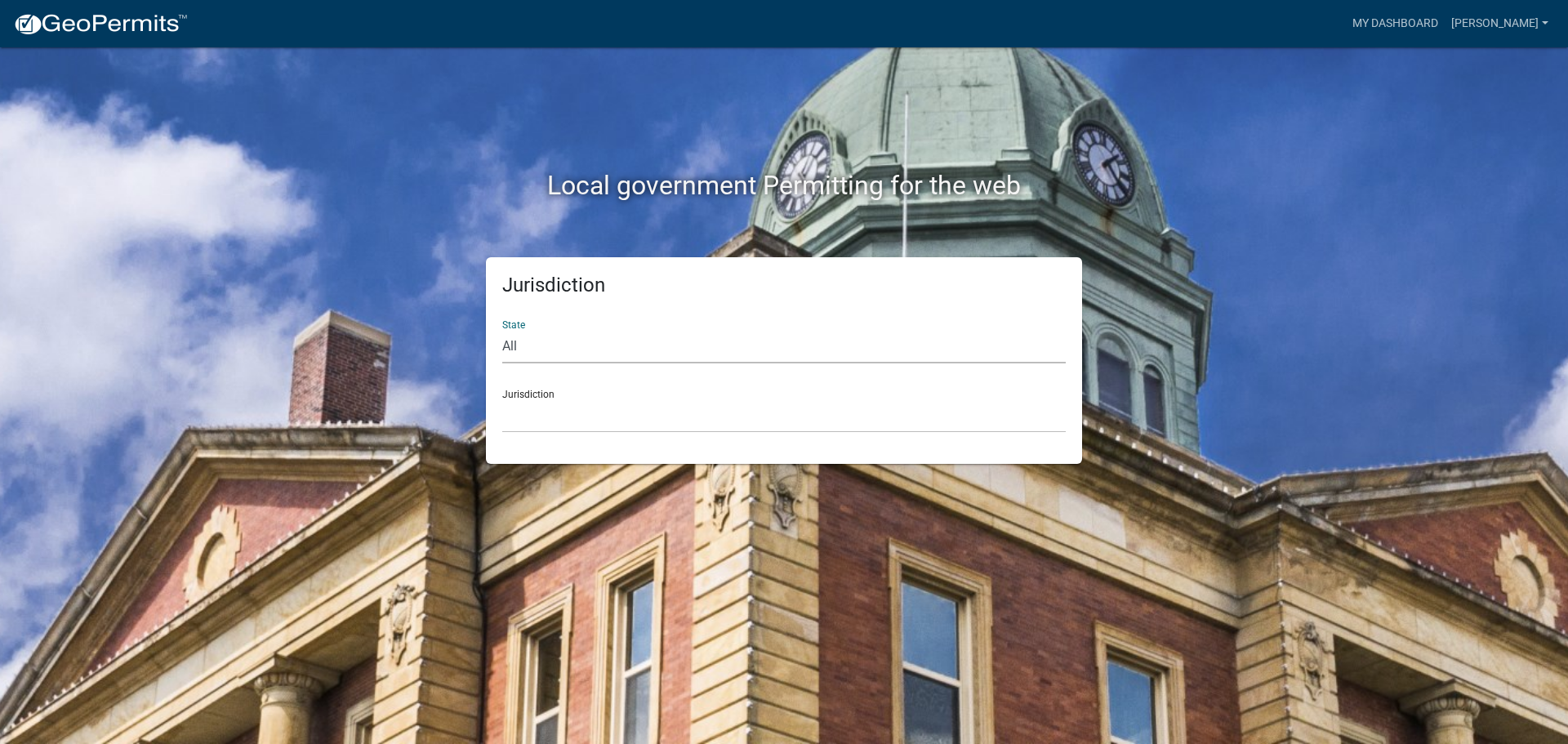
click at [561, 346] on select "All Colorado Georgia Indiana Iowa Kansas Minnesota Ohio South Carolina Wisconsin" at bounding box center [784, 346] width 563 height 34
select select "Minnesota"
click at [502, 330] on select "All Colorado Georgia Indiana Iowa Kansas Minnesota Ohio South Carolina Wisconsin" at bounding box center [784, 346] width 563 height 34
click at [585, 410] on select "Becker County, Minnesota Benton County, Minnesota Carlton County, Minnesota Cit…" at bounding box center [784, 416] width 563 height 34
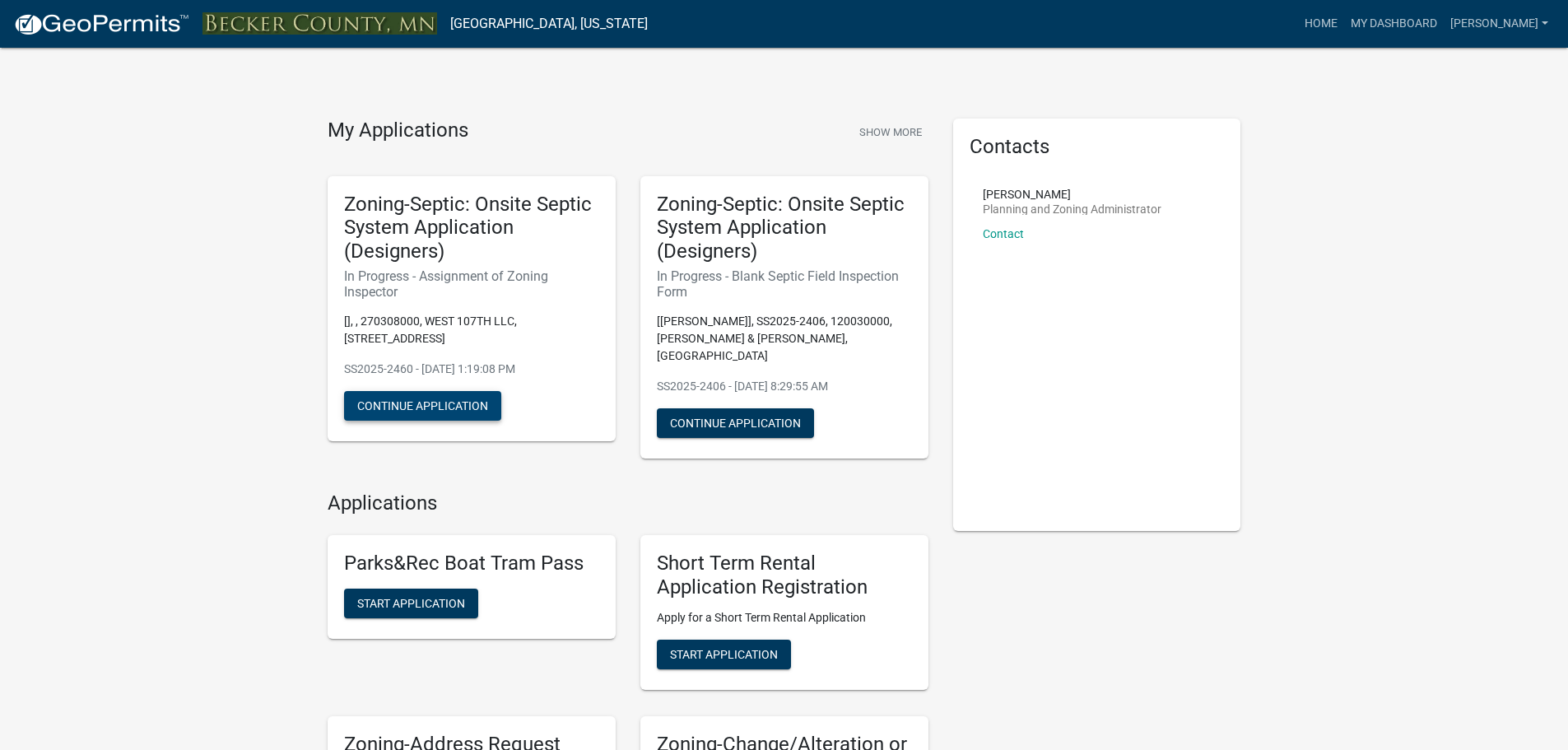
click at [401, 405] on button "Continue Application" at bounding box center [422, 405] width 157 height 30
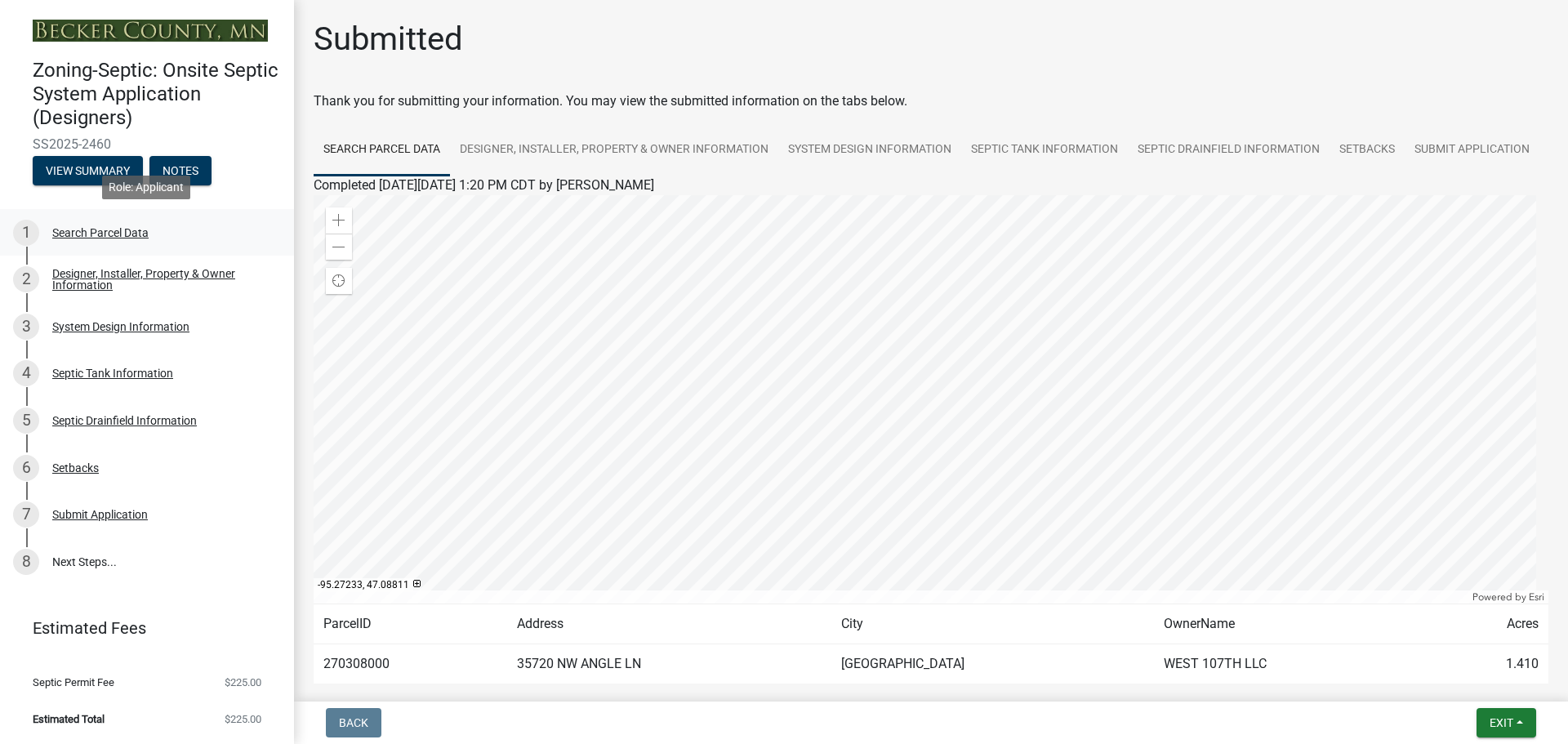
click at [22, 237] on div "1" at bounding box center [26, 232] width 26 height 26
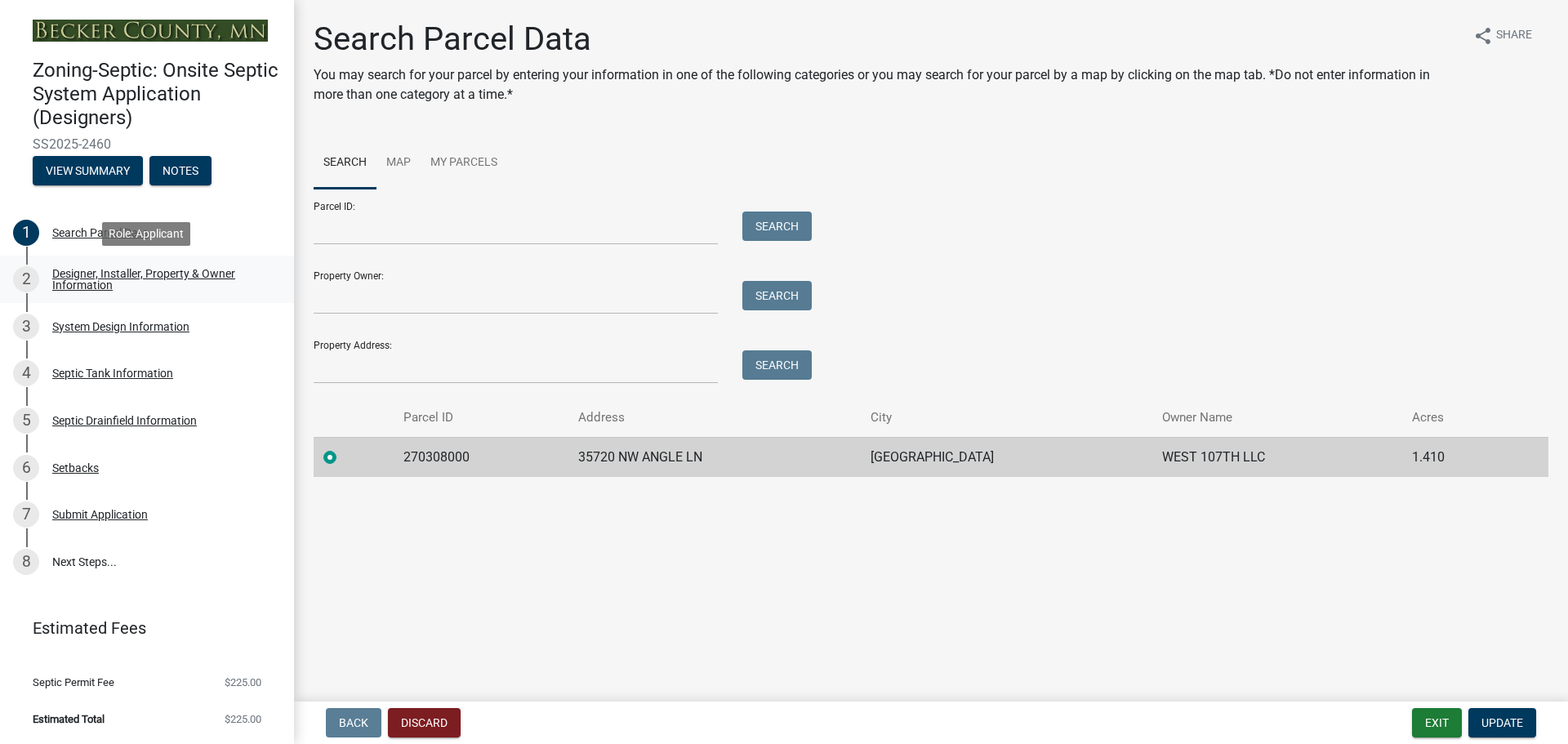
click at [21, 280] on div "2" at bounding box center [26, 279] width 26 height 26
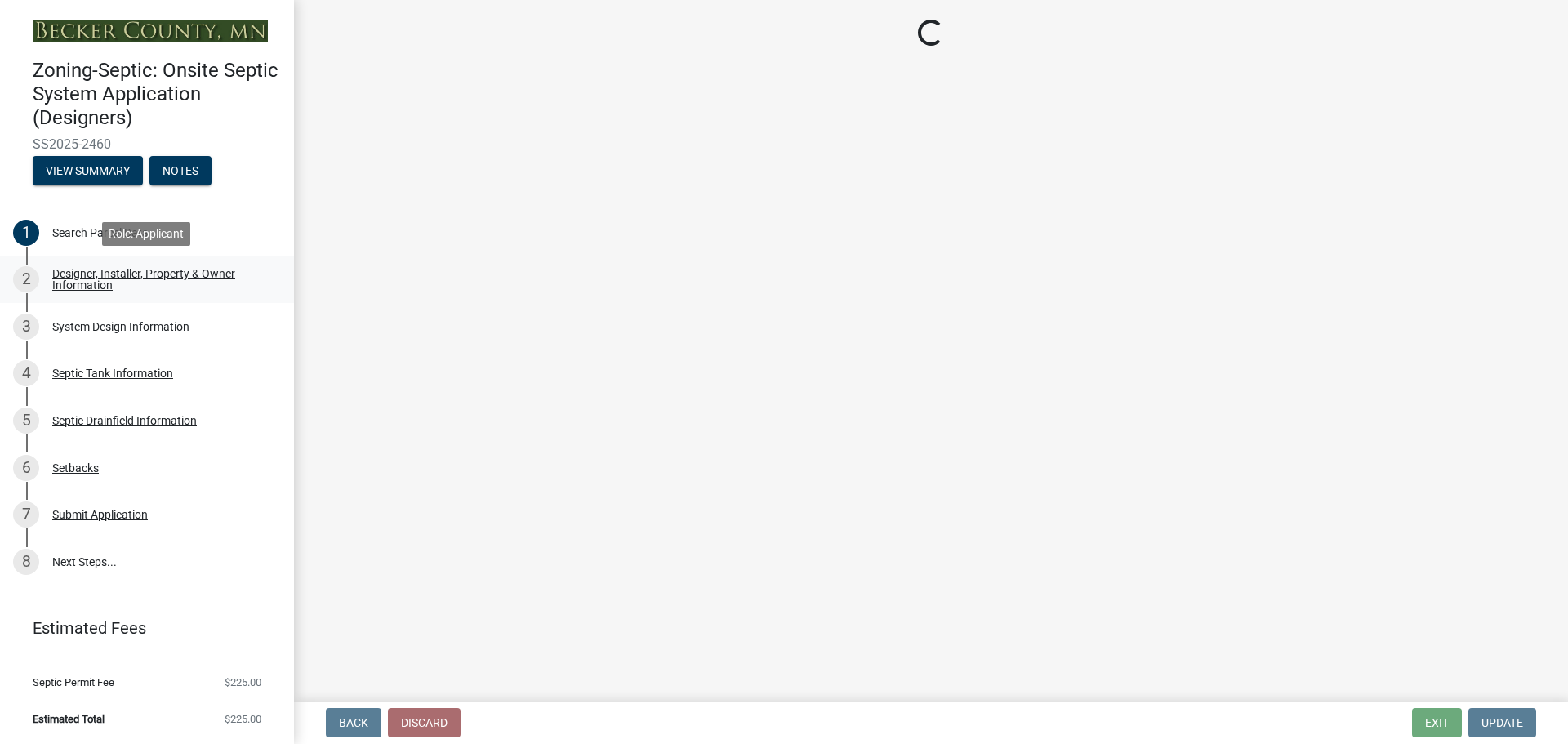
select select "052d1fee-637d-4579-bc4f-77fd165c753d"
select select "962b3b7d-58ef-41da-b157-23648dcd342f"
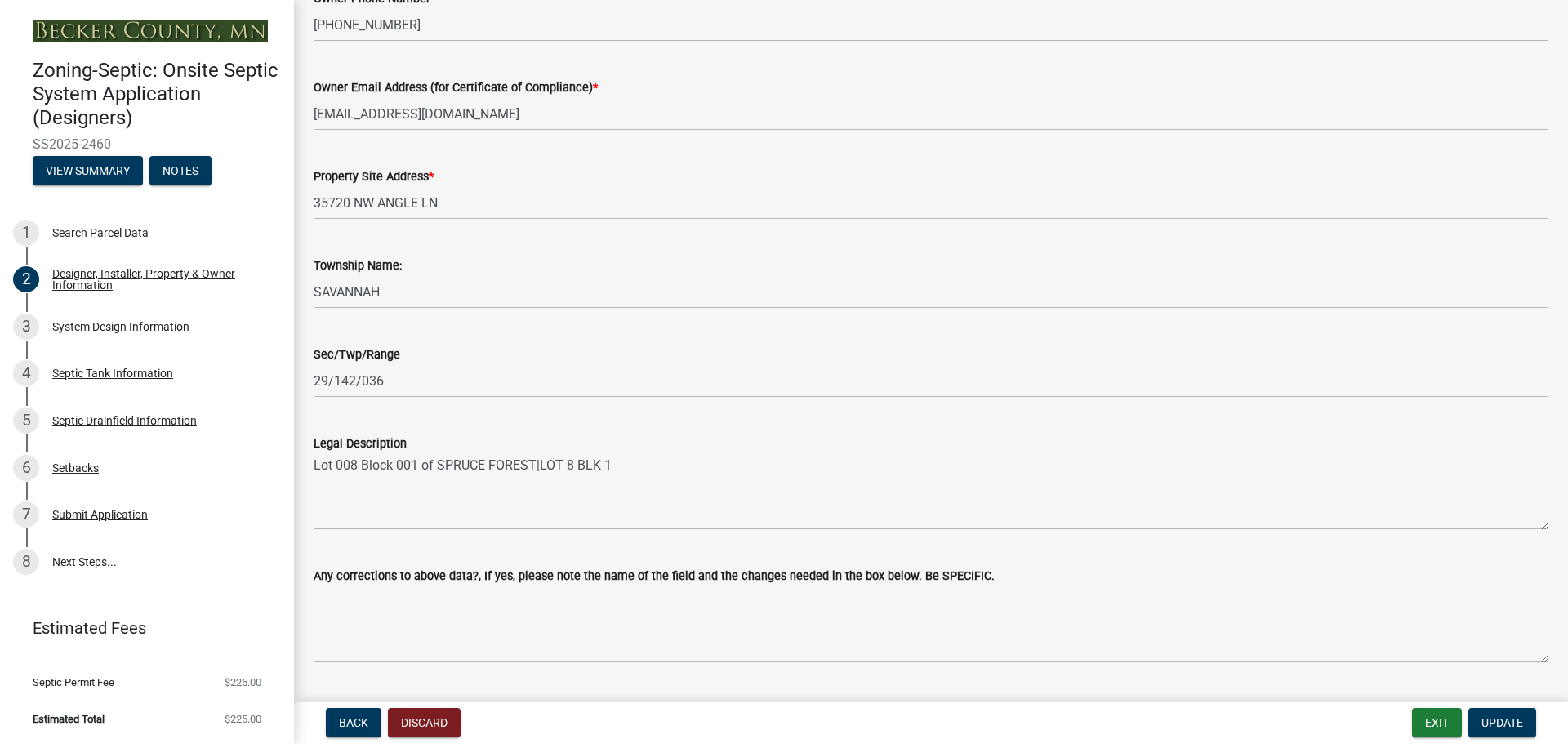
scroll to position [988, 0]
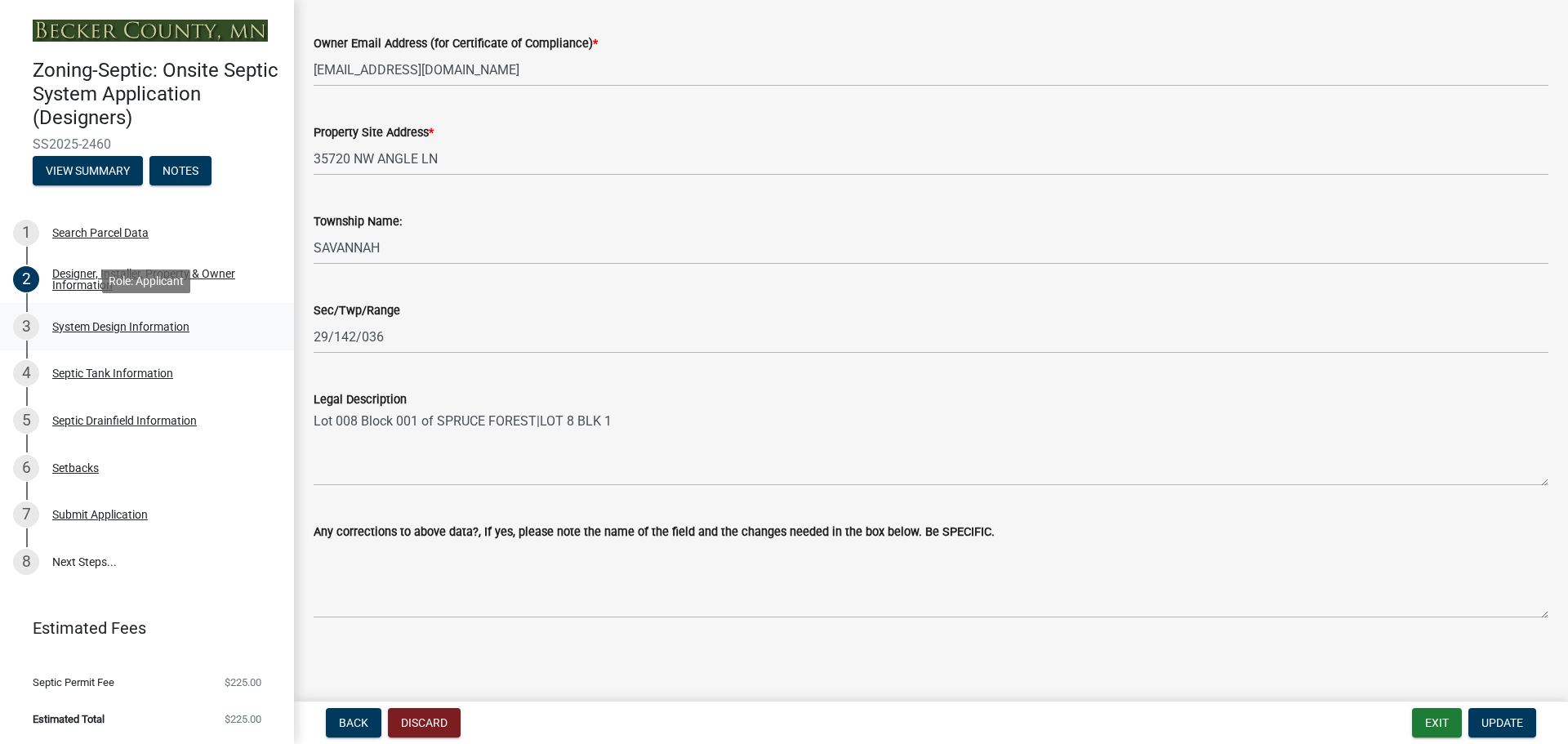
click at [28, 329] on div "3" at bounding box center [26, 326] width 26 height 26
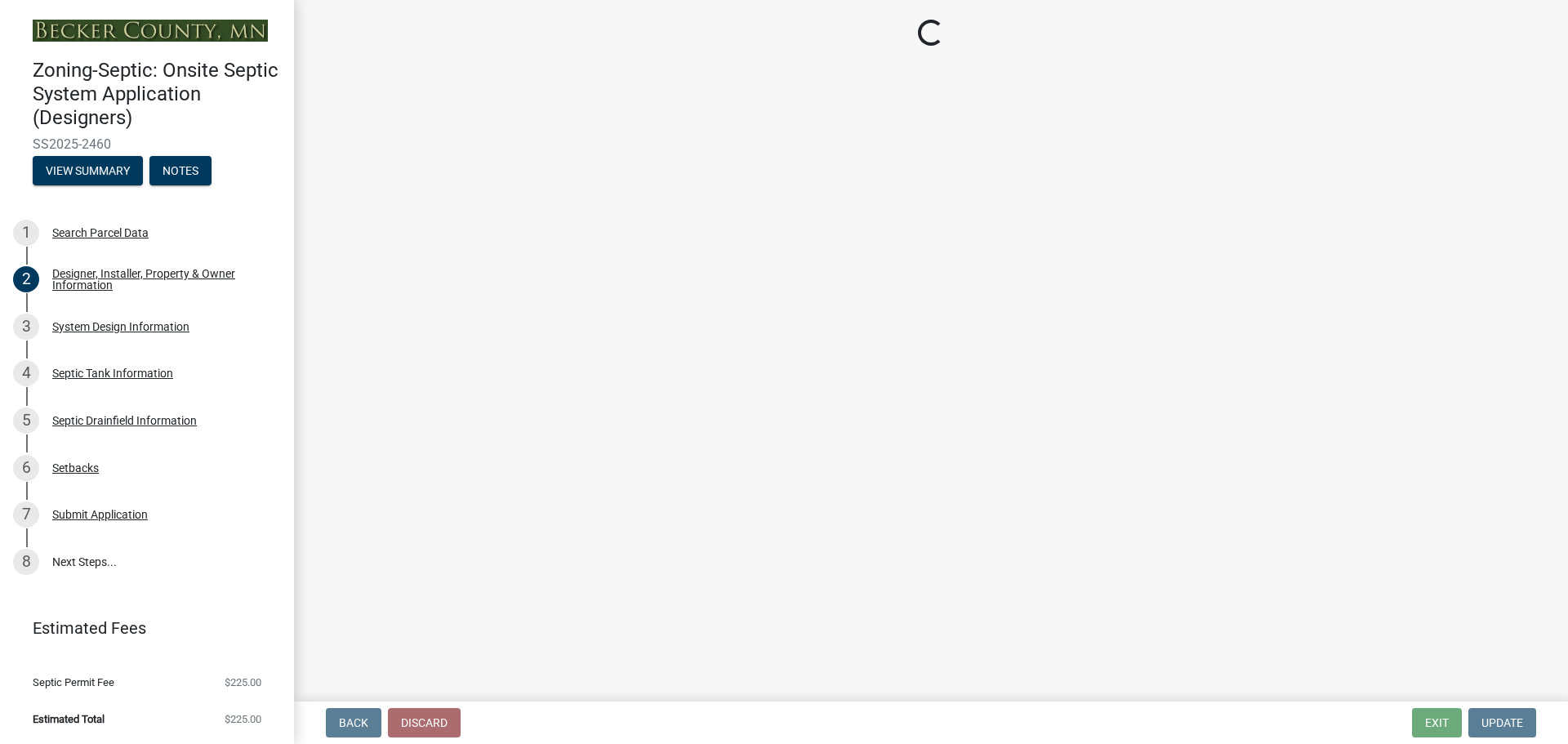
select select "55497d75-c43f-4635-a730-e0737ce05d56"
select select "25258e87-3ef9-4f1c-a5f1-75a1d463abfb"
select select "011fbff4-a41d-4a75-9bd8-71c7e6c69e0d"
select select "85fdfef2-2683-4311-b5d5-5505f6411127"
select select "bbba294c-e7e6-4483-b1a0-88fbc7e04017"
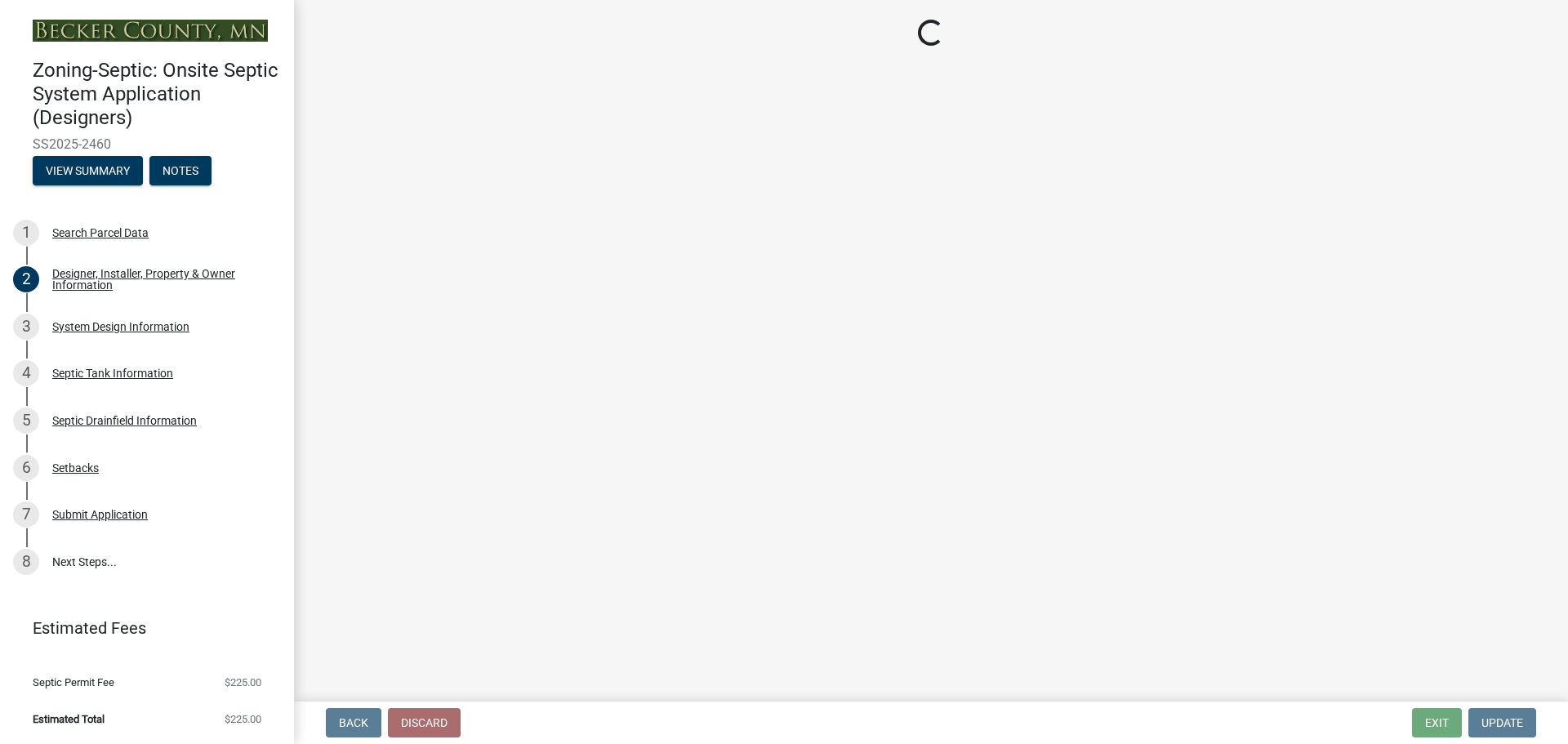
select select "ba735beb-519e-40f0-ae20-62d65fc4c46b"
select select "7b30f360-6895-496a-9f34-da1efdcbc234"
select select "a0c59fcd-b61c-4c3a-90a8-e70849750c47"
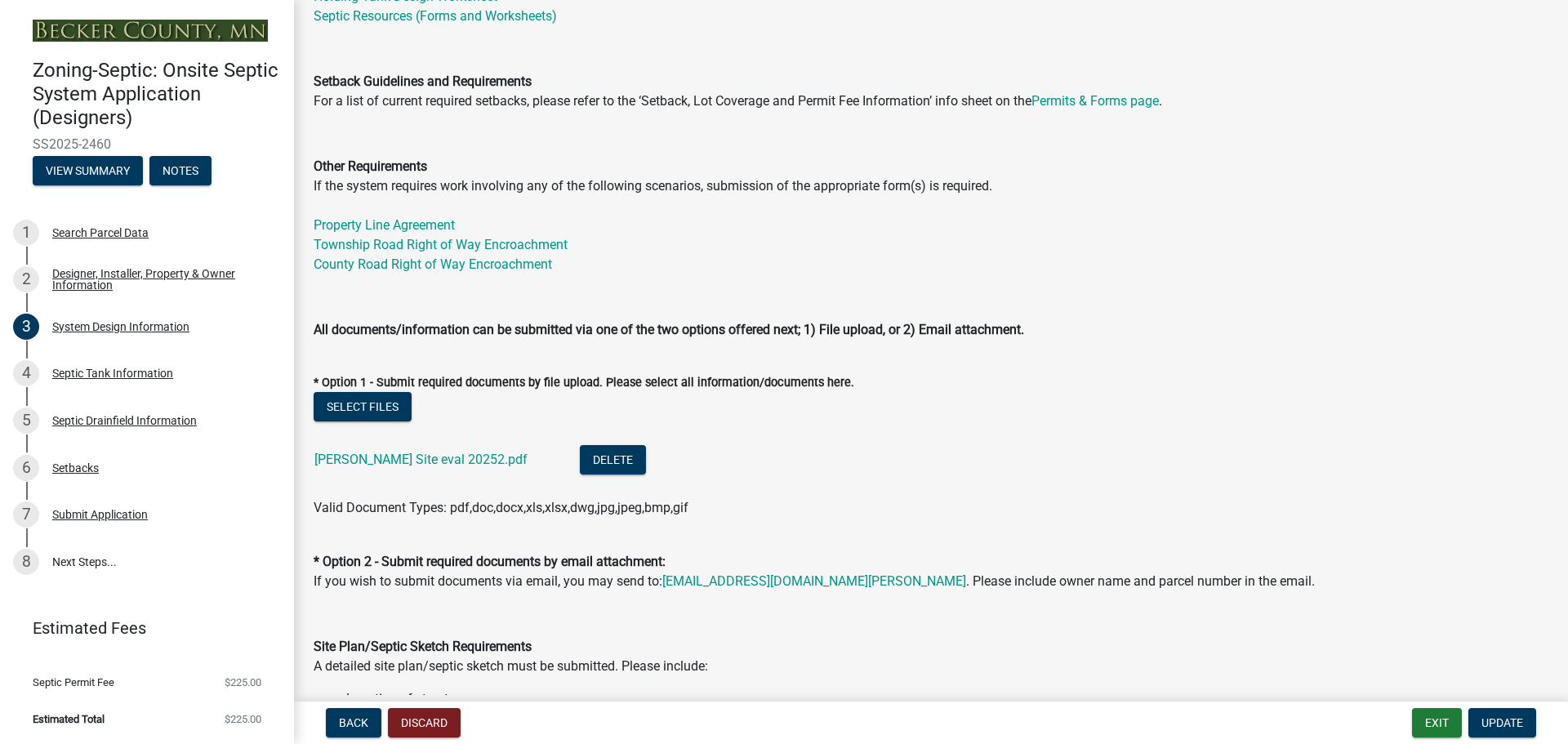
scroll to position [572, 0]
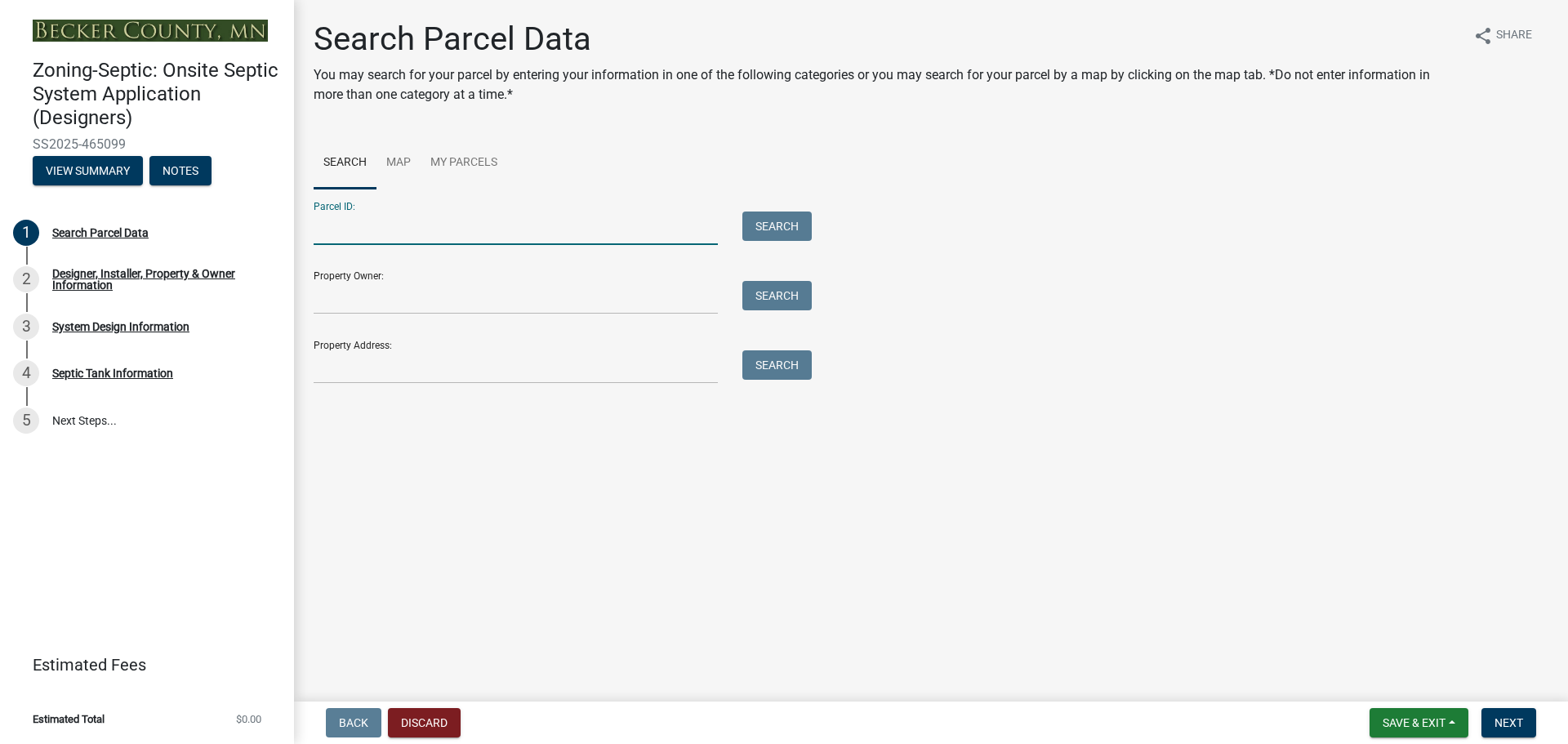
click at [400, 231] on input "Parcel ID:" at bounding box center [515, 228] width 404 height 34
type input "340029005"
click at [1522, 722] on span "Next" at bounding box center [1509, 722] width 28 height 13
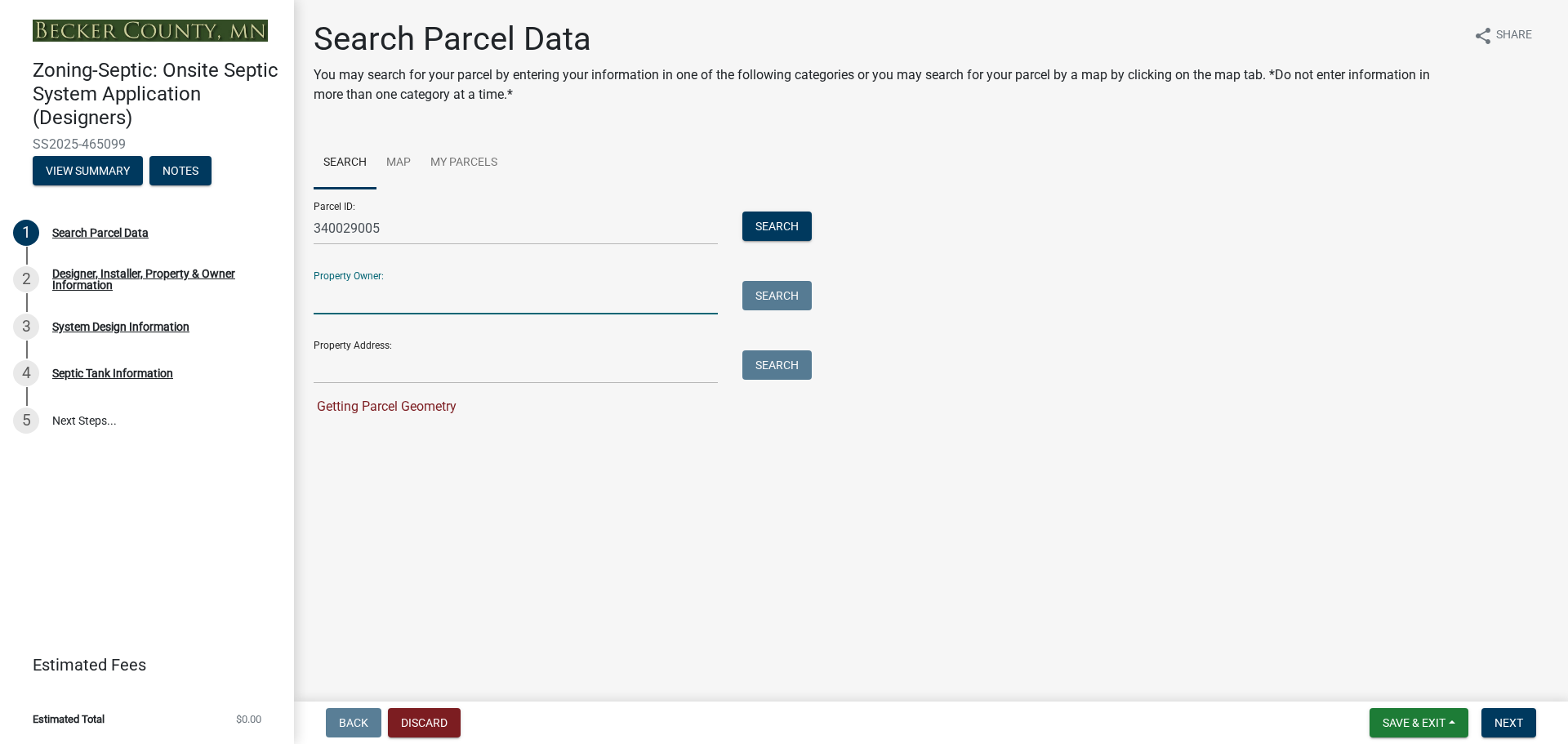
click at [354, 295] on input "Property Owner:" at bounding box center [515, 297] width 404 height 34
type input "[PERSON_NAME]"
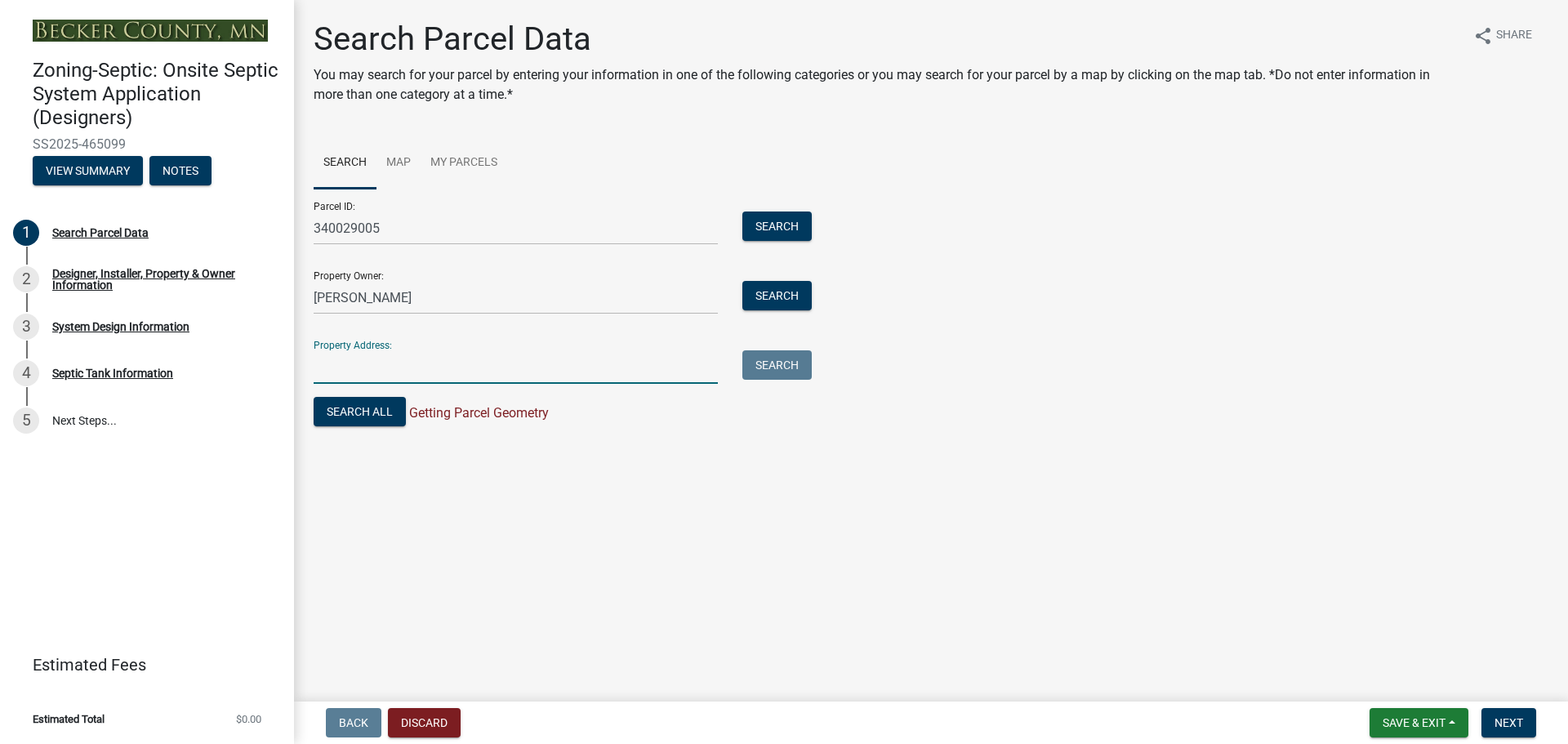
click at [332, 372] on input "Property Address:" at bounding box center [515, 367] width 404 height 34
click at [1513, 724] on span "Next" at bounding box center [1509, 722] width 28 height 13
click at [343, 414] on button "Search All" at bounding box center [359, 412] width 92 height 29
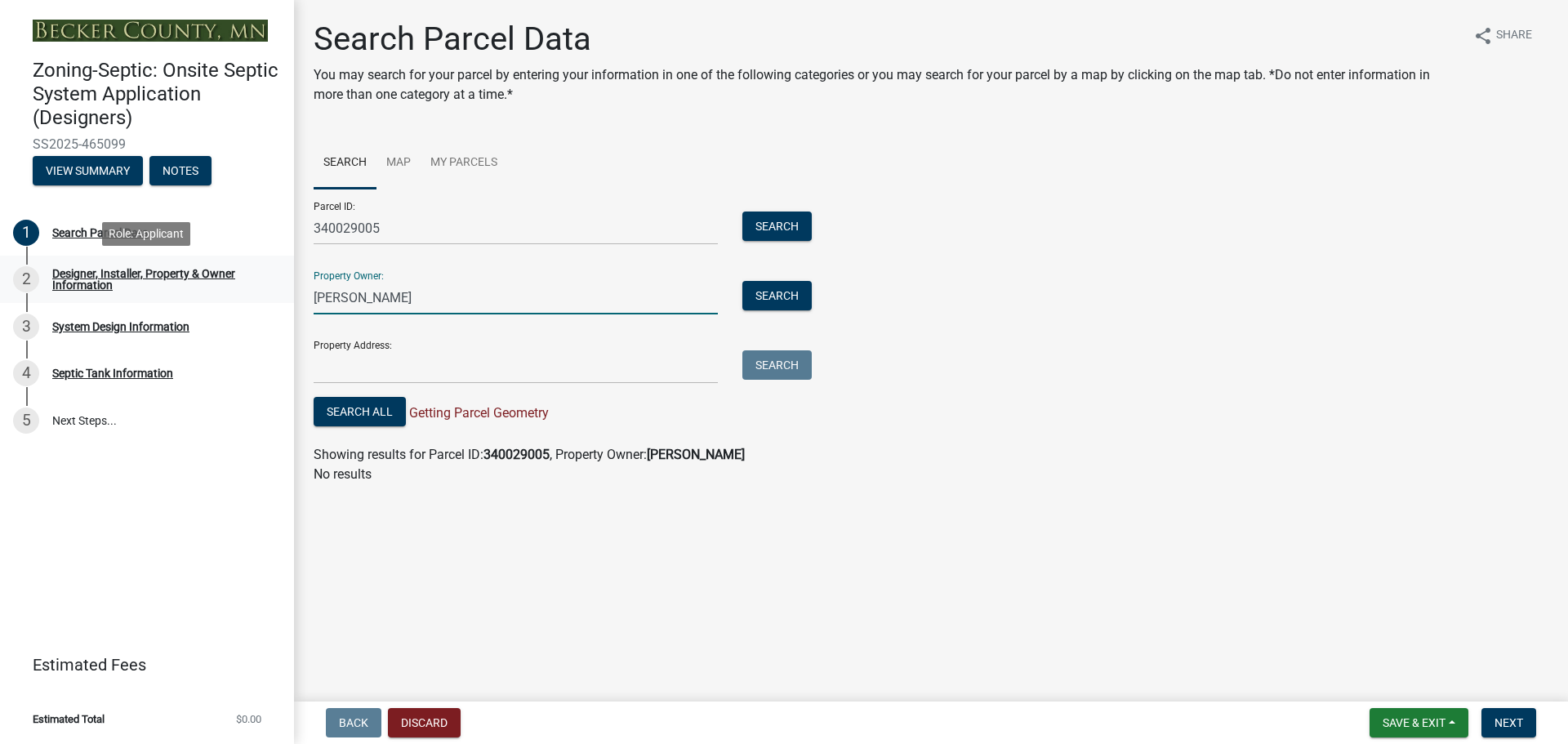
drag, startPoint x: 425, startPoint y: 292, endPoint x: 257, endPoint y: 290, distance: 168.0
click at [258, 291] on div "Zoning-Septic: Onsite Septic System Application (Designers) SS2025-465099 View …" at bounding box center [784, 372] width 1568 height 744
click at [1159, 359] on div "Parcel ID: 340029005 Search Property Owner: [PERSON_NAME] Search Property Addre…" at bounding box center [931, 309] width 1235 height 242
drag, startPoint x: 421, startPoint y: 301, endPoint x: 272, endPoint y: 298, distance: 149.0
click at [274, 299] on div "Zoning-Septic: Onsite Septic System Application (Designers) SS2025-465099 View …" at bounding box center [784, 372] width 1568 height 744
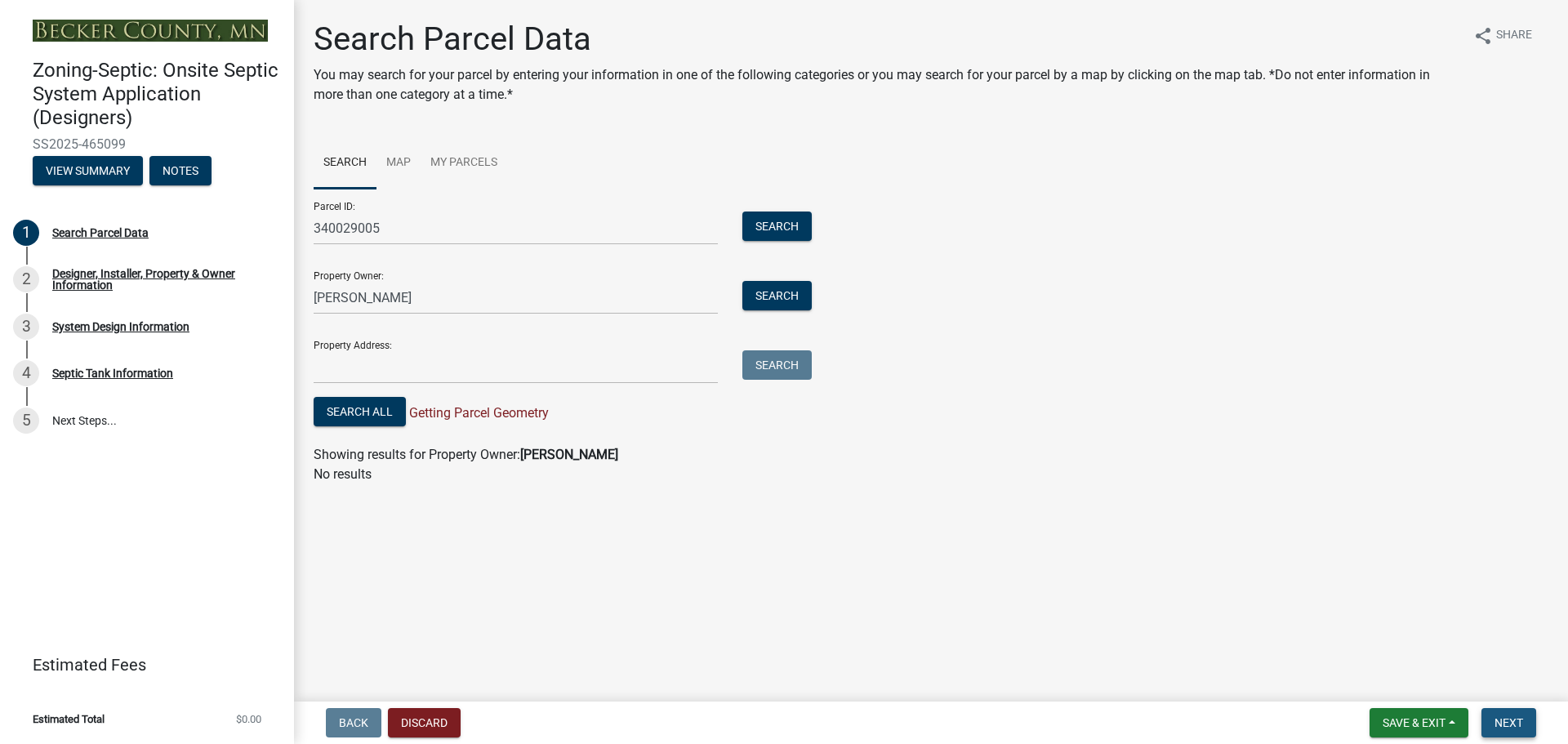
click at [1516, 720] on span "Next" at bounding box center [1509, 722] width 28 height 13
drag, startPoint x: 379, startPoint y: 223, endPoint x: 254, endPoint y: 223, distance: 125.0
click at [257, 223] on div "Zoning-Septic: Onsite Septic System Application (Designers) SS2025-465099 View …" at bounding box center [784, 372] width 1568 height 744
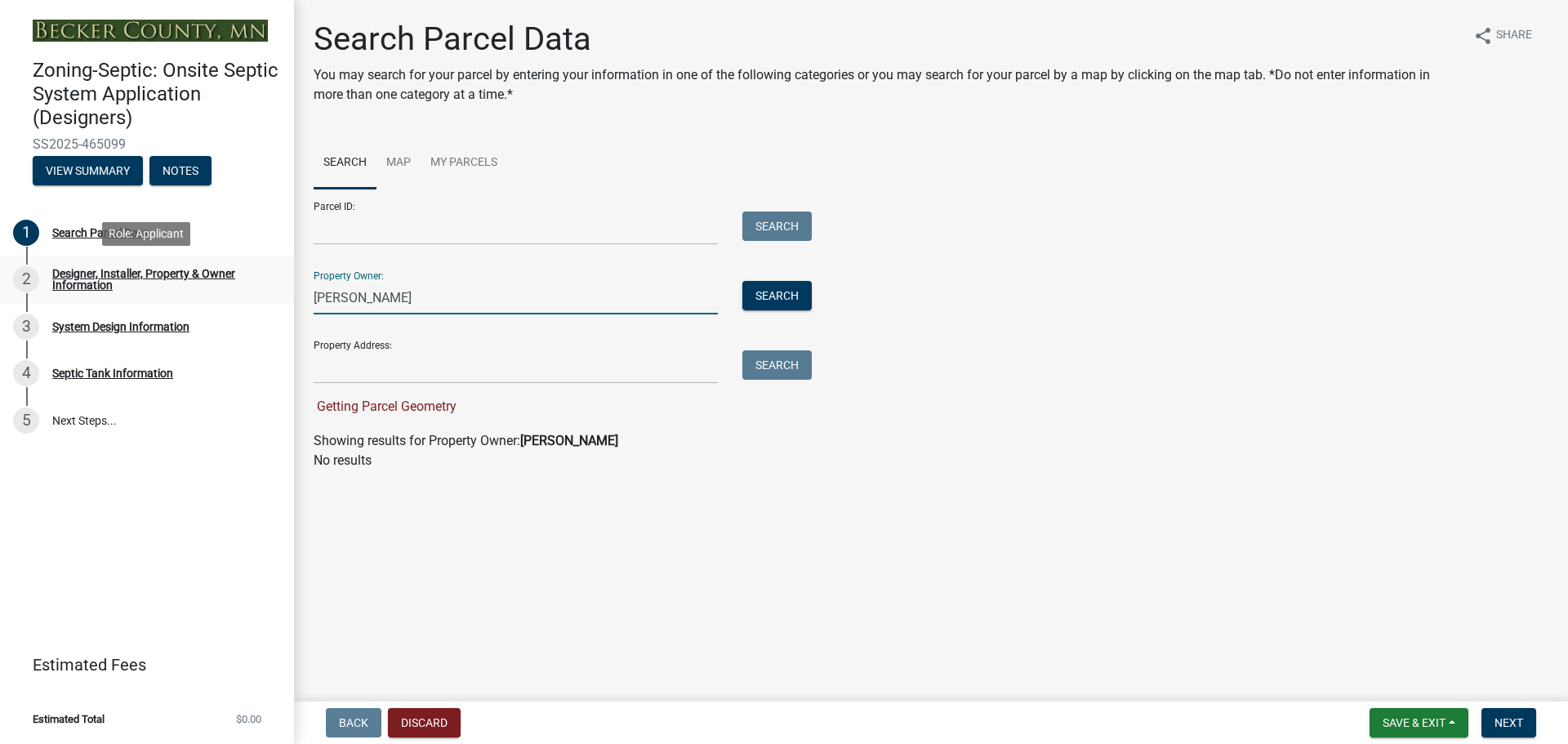
drag, startPoint x: 403, startPoint y: 294, endPoint x: 271, endPoint y: 296, distance: 132.0
click at [272, 296] on div "Zoning-Septic: Onsite Septic System Application (Designers) SS2025-465099 View …" at bounding box center [784, 372] width 1568 height 744
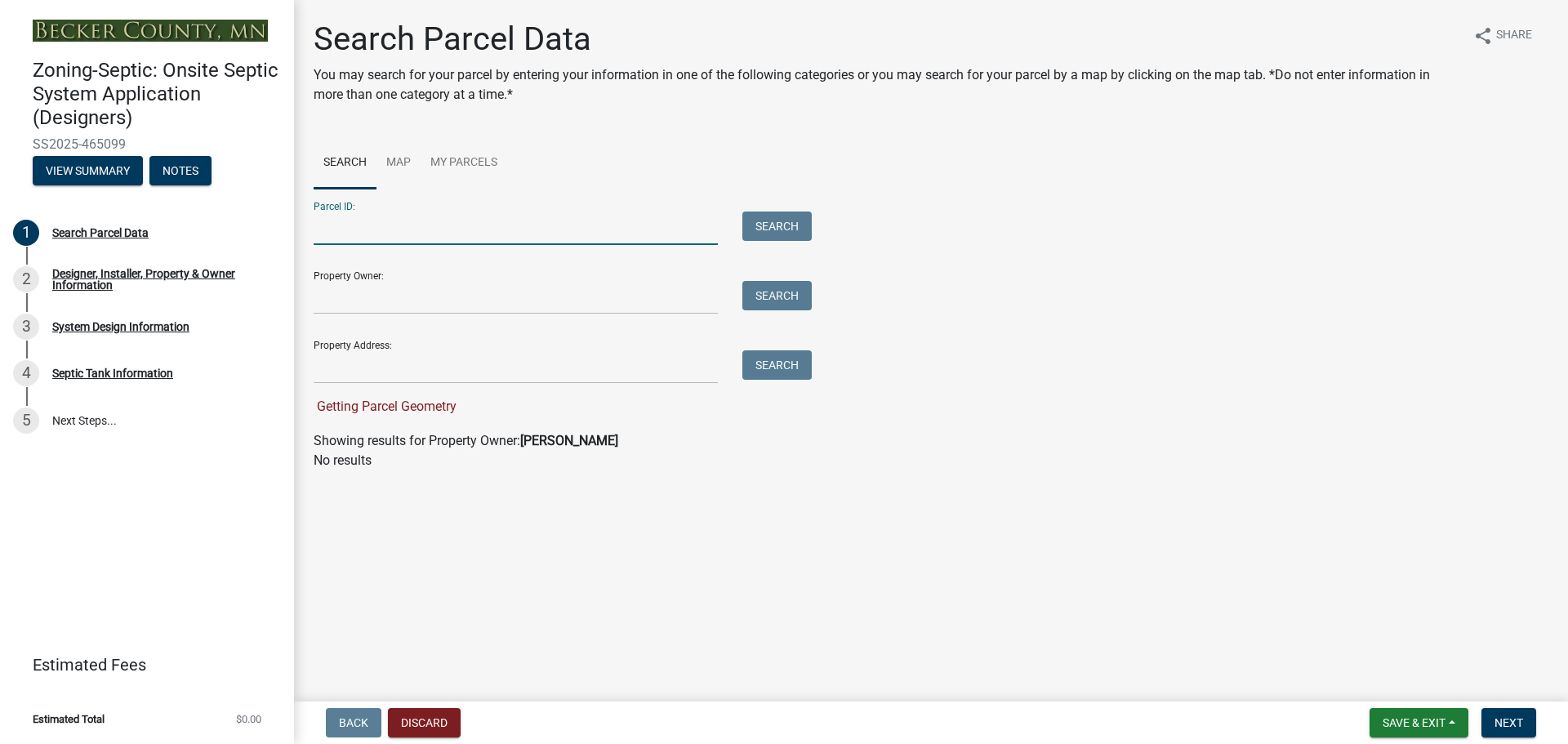
click at [332, 230] on input "Parcel ID:" at bounding box center [515, 228] width 404 height 34
type input "340029005"
click at [769, 226] on button "Search" at bounding box center [777, 226] width 70 height 29
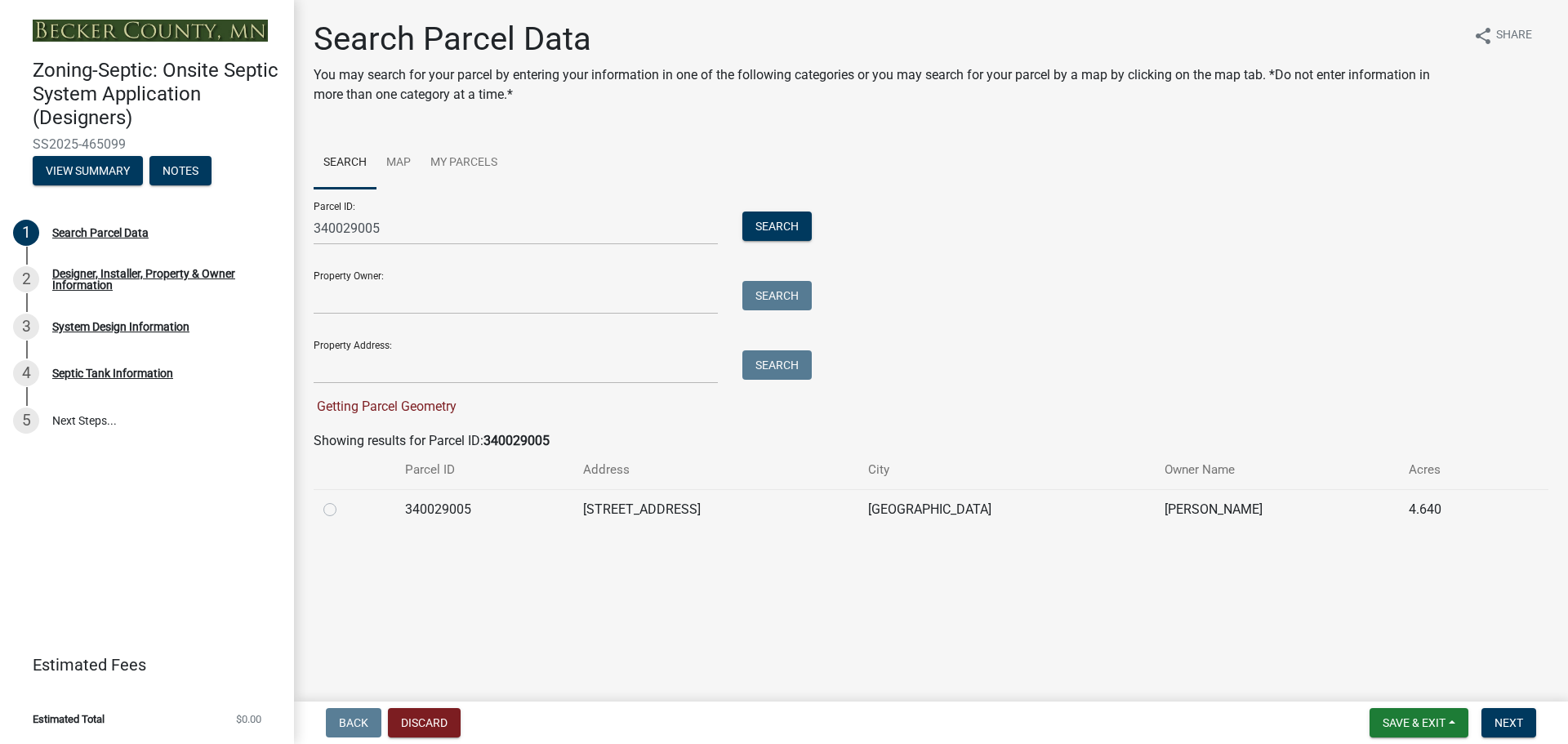
click at [343, 499] on label at bounding box center [343, 499] width 0 height 0
click at [343, 509] on input "radio" at bounding box center [348, 505] width 10 height 10
radio input "true"
